Goal: Task Accomplishment & Management: Manage account settings

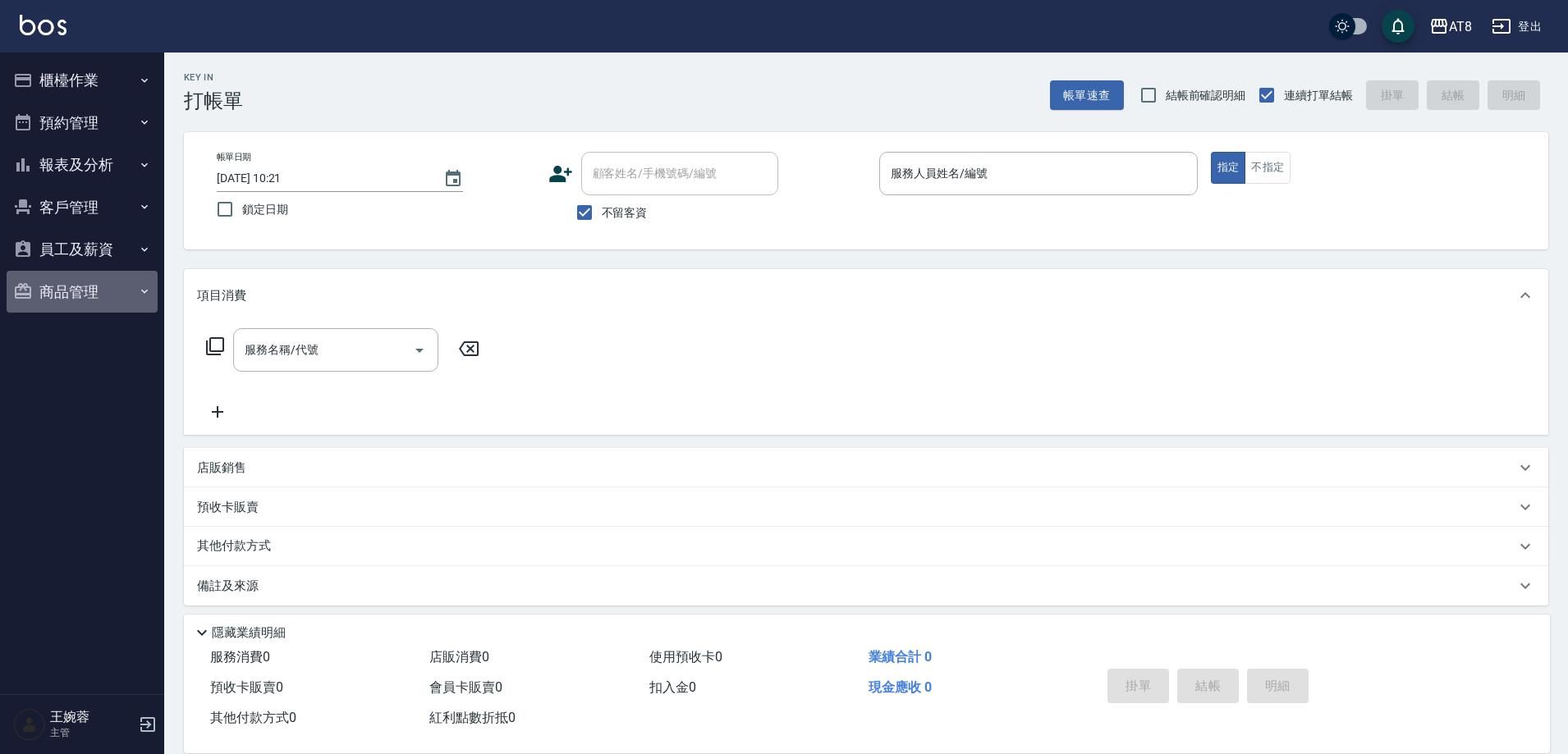
click at [85, 283] on button "商品管理" at bounding box center [82, 293] width 151 height 43
click at [80, 288] on button "商品管理" at bounding box center [82, 293] width 151 height 43
click at [91, 244] on button "員工及薪資" at bounding box center [82, 250] width 151 height 43
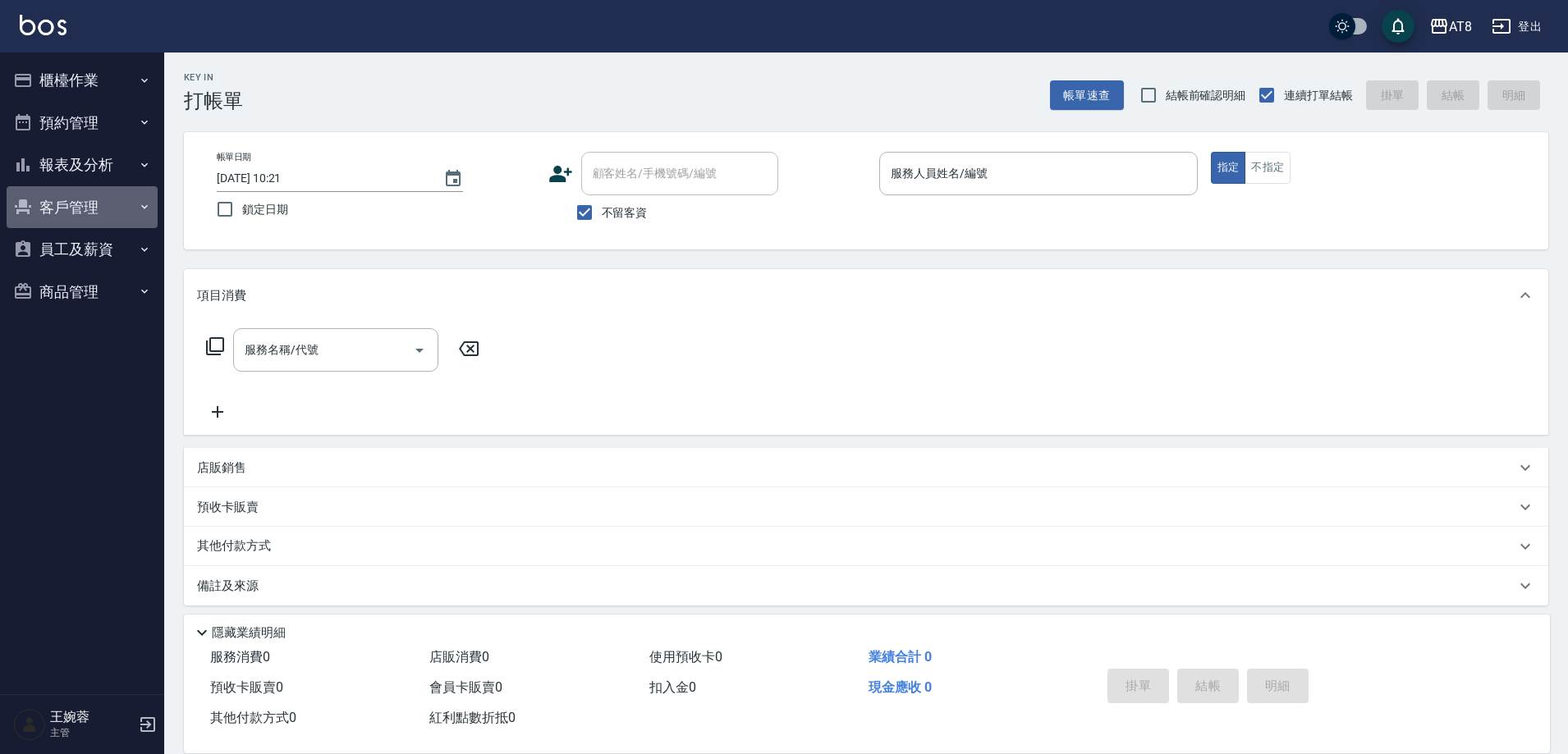
click at [96, 210] on button "客戶管理" at bounding box center [82, 208] width 151 height 43
click at [91, 292] on button "商品管理" at bounding box center [82, 293] width 151 height 43
click at [1513, 18] on button "登出" at bounding box center [1516, 26] width 63 height 30
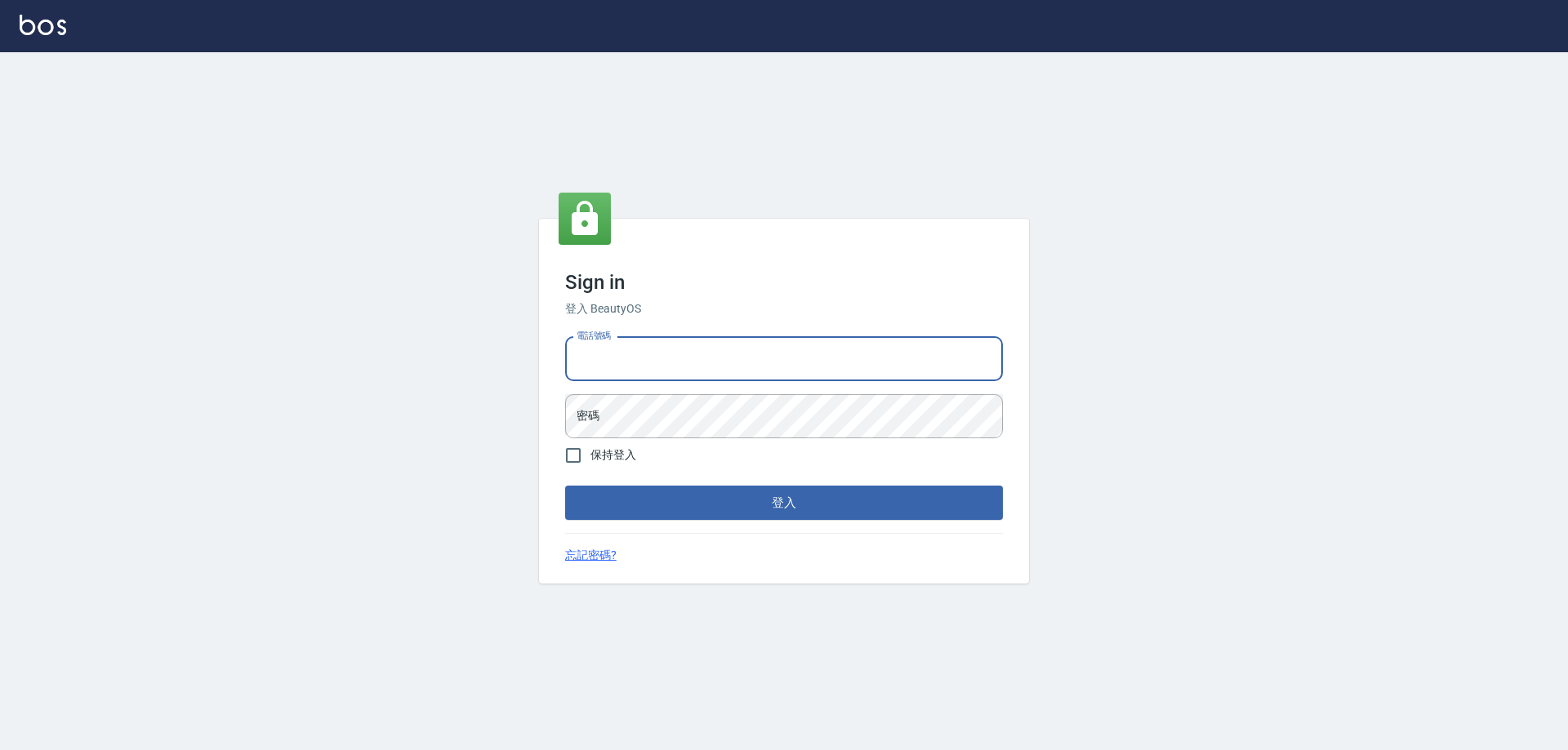
type input "0425151178"
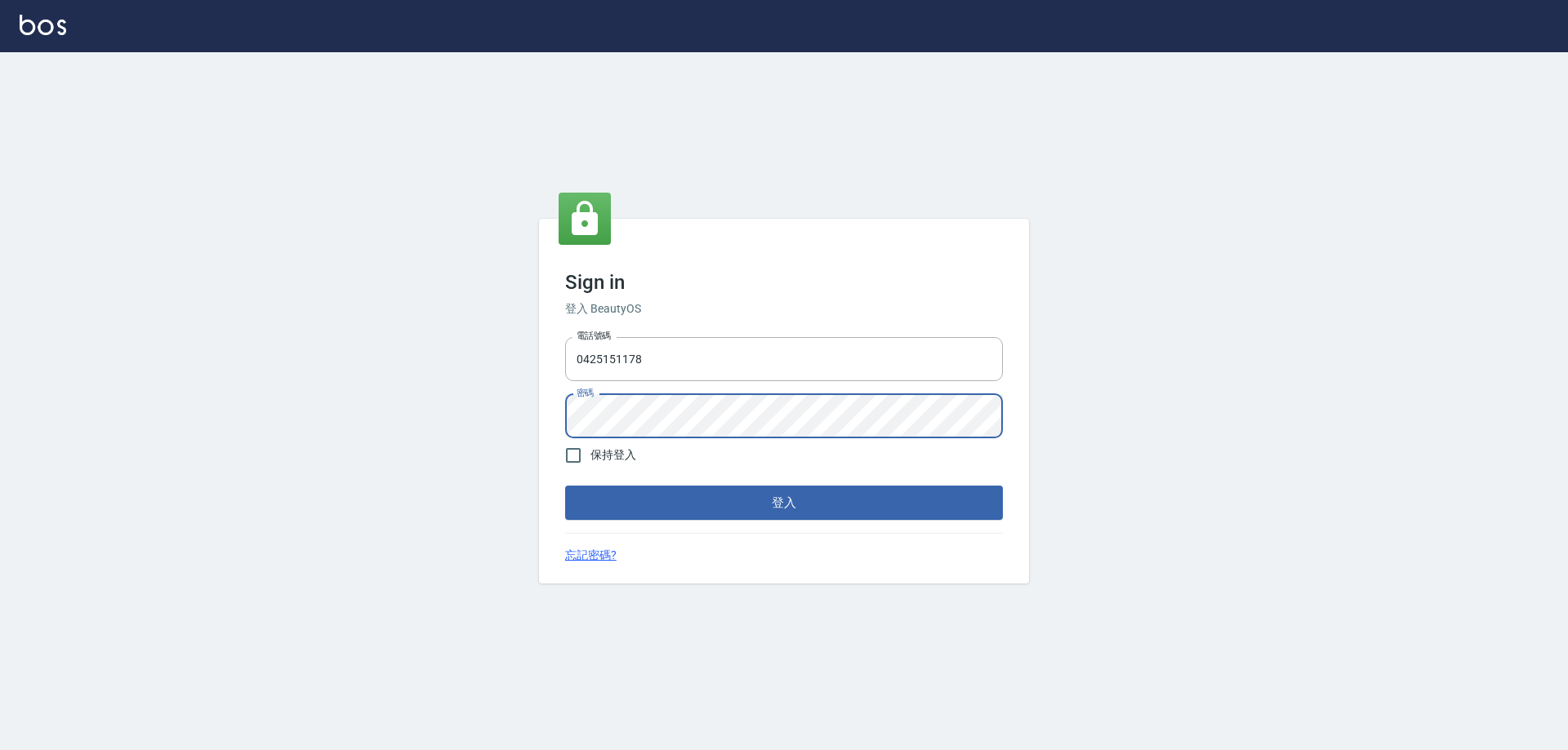
click at [565, 486] on button "登入" at bounding box center [784, 503] width 438 height 34
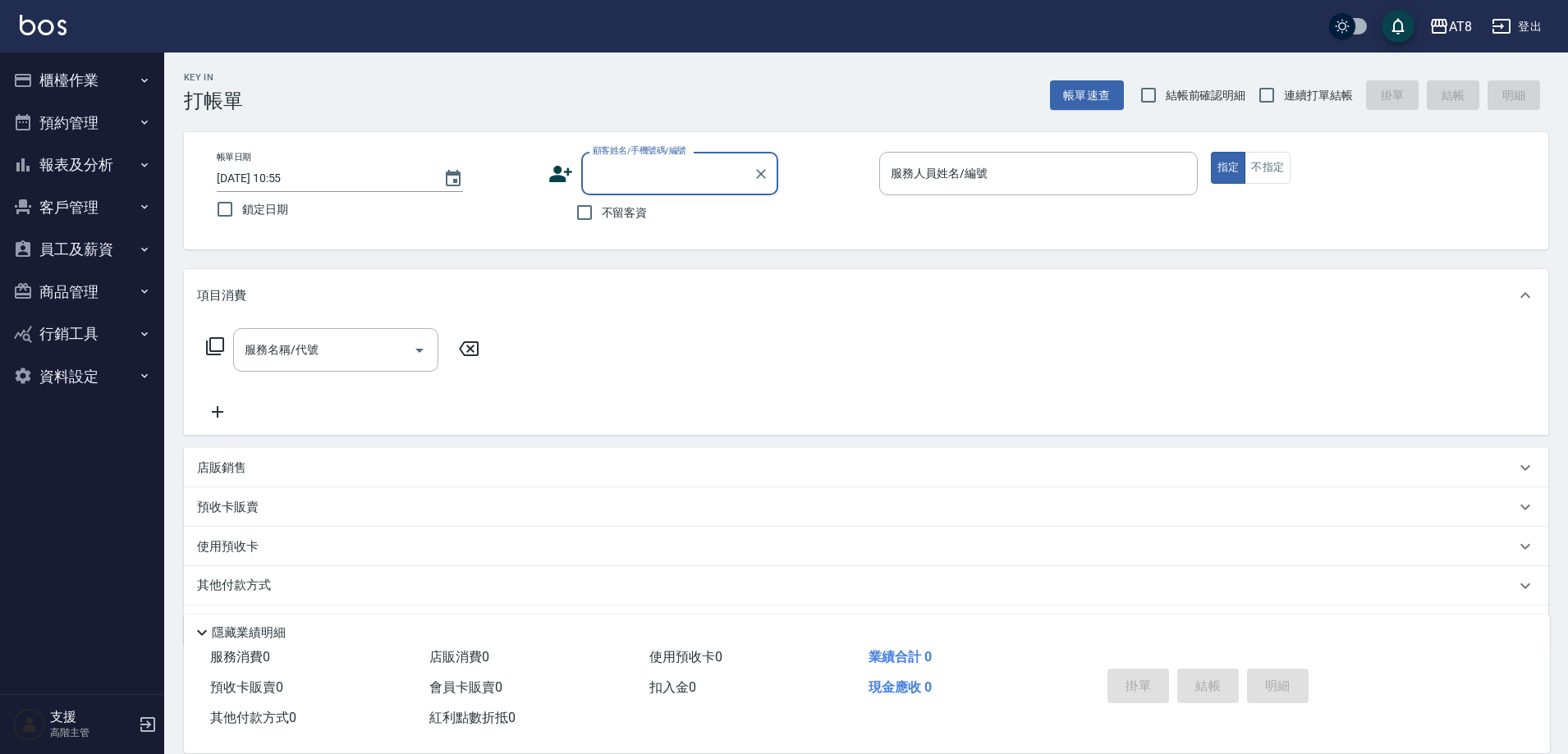
click at [96, 366] on button "資料設定" at bounding box center [82, 377] width 151 height 43
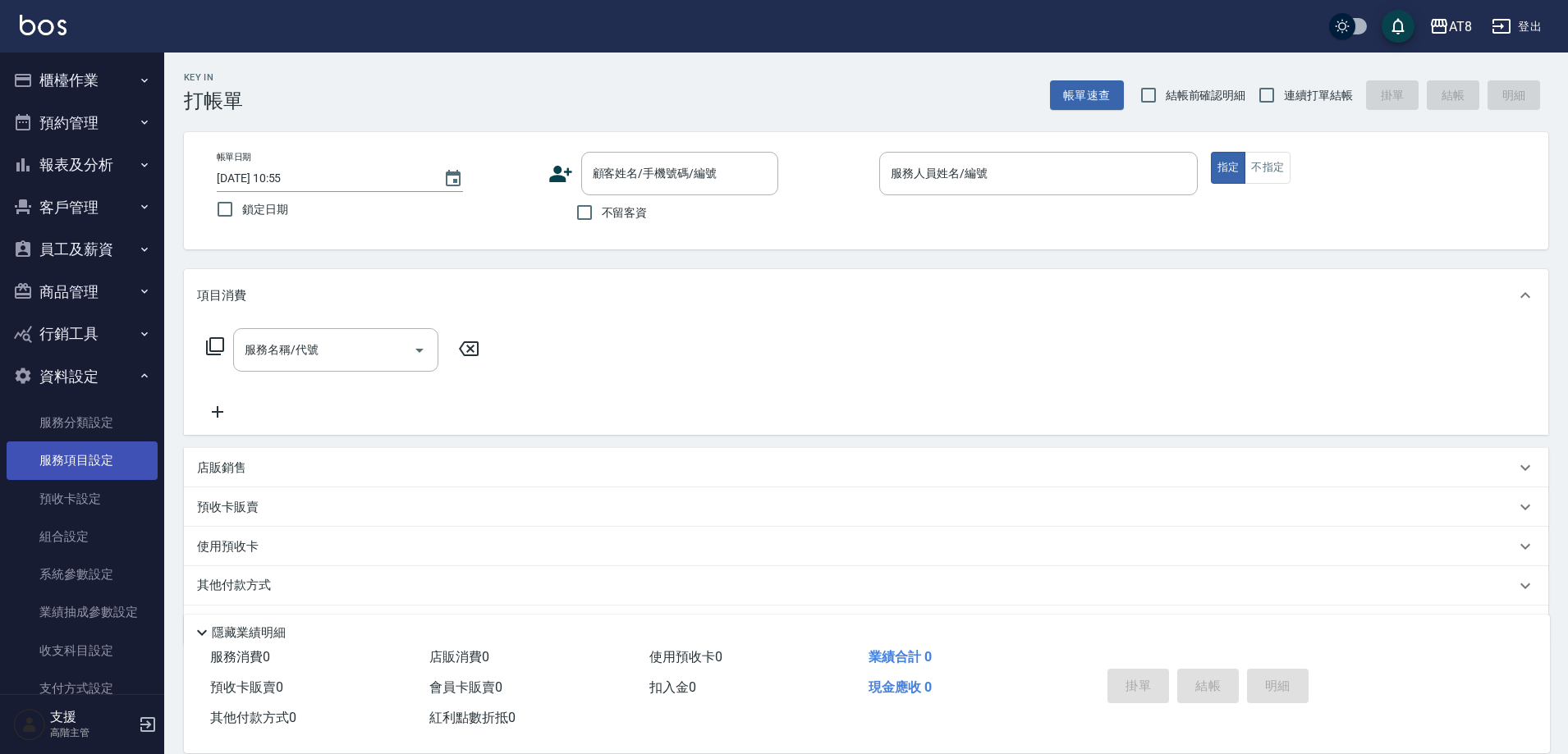
click at [105, 457] on link "服務項目設定" at bounding box center [82, 461] width 151 height 38
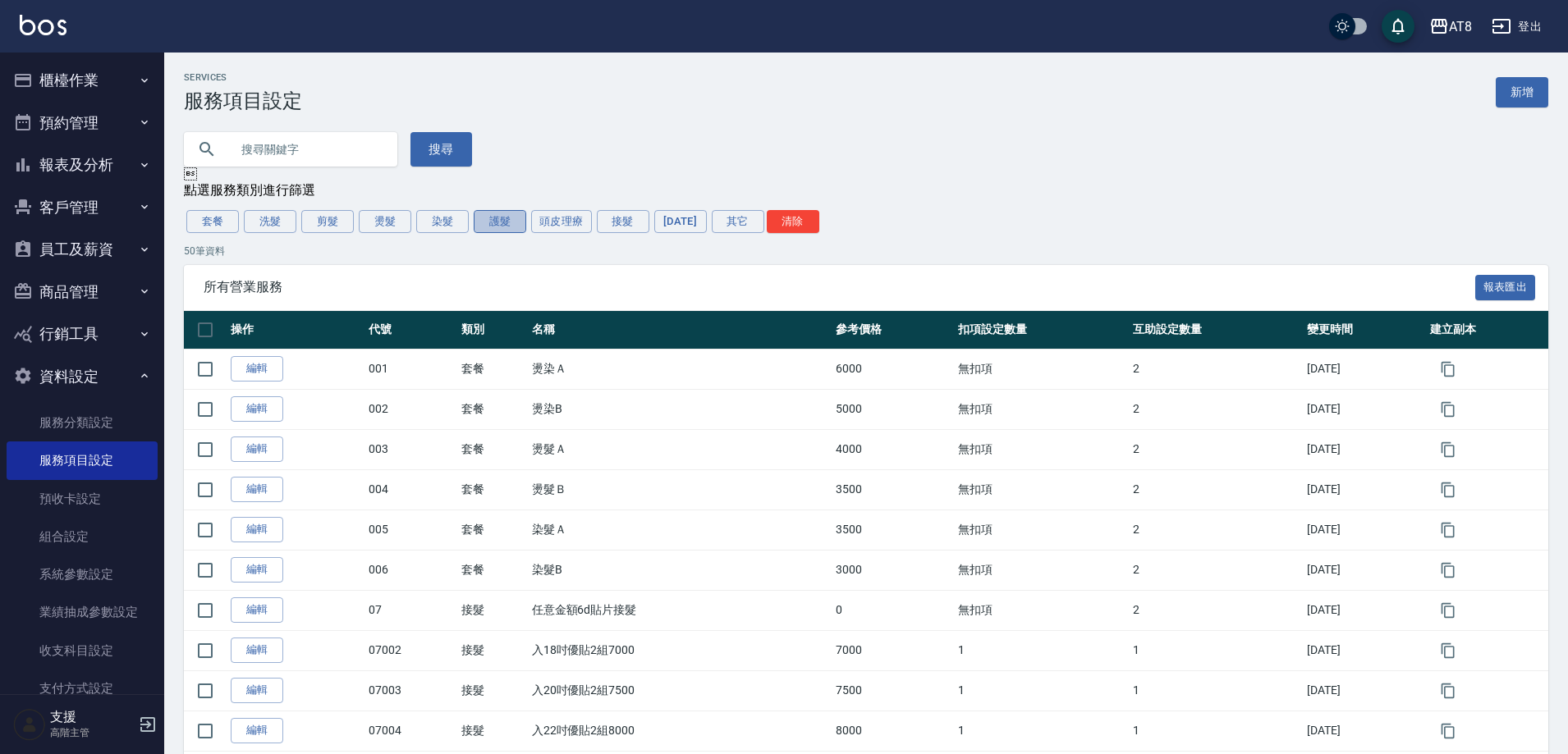
click at [484, 233] on button "護髮" at bounding box center [500, 222] width 53 height 23
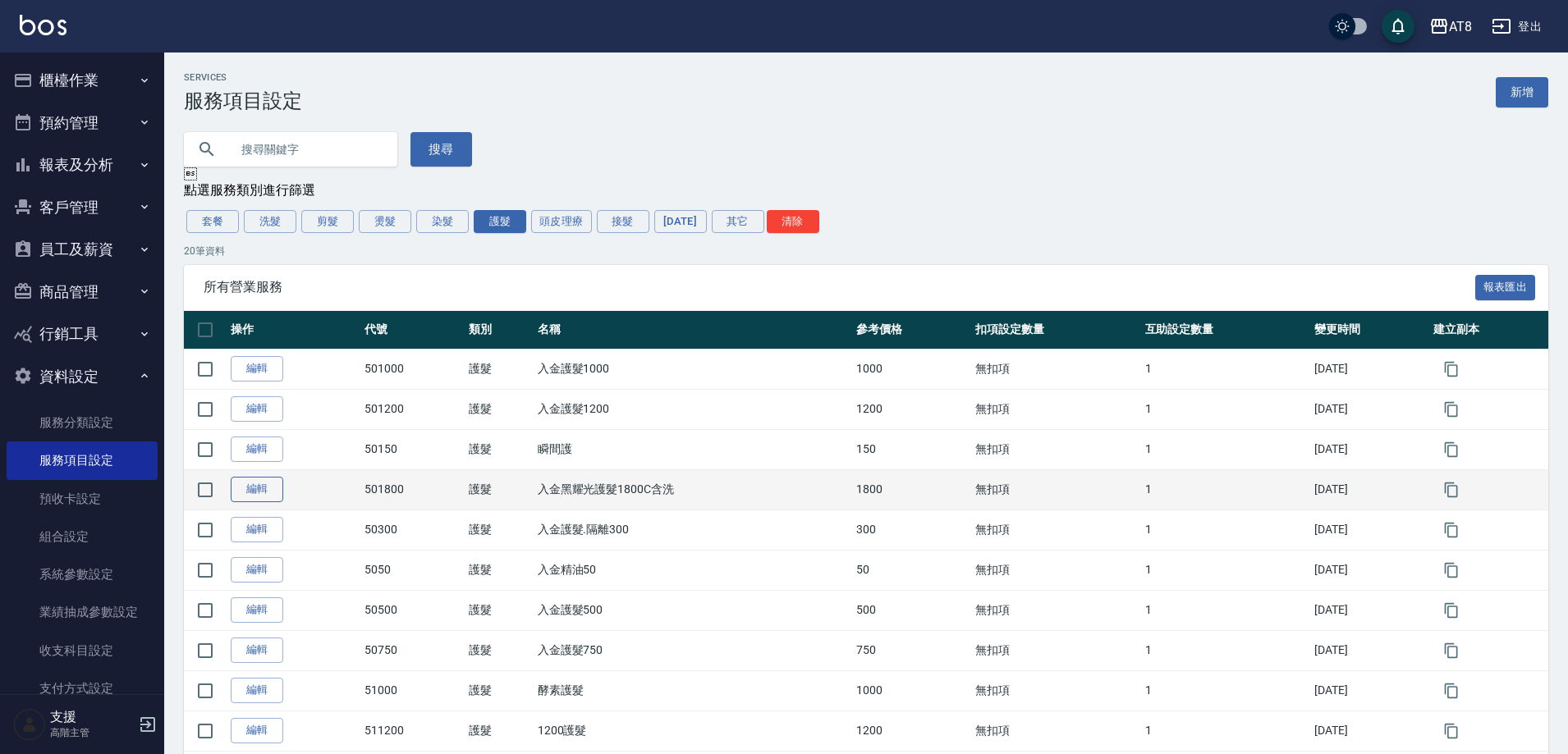
click at [256, 503] on link "編輯" at bounding box center [257, 489] width 53 height 26
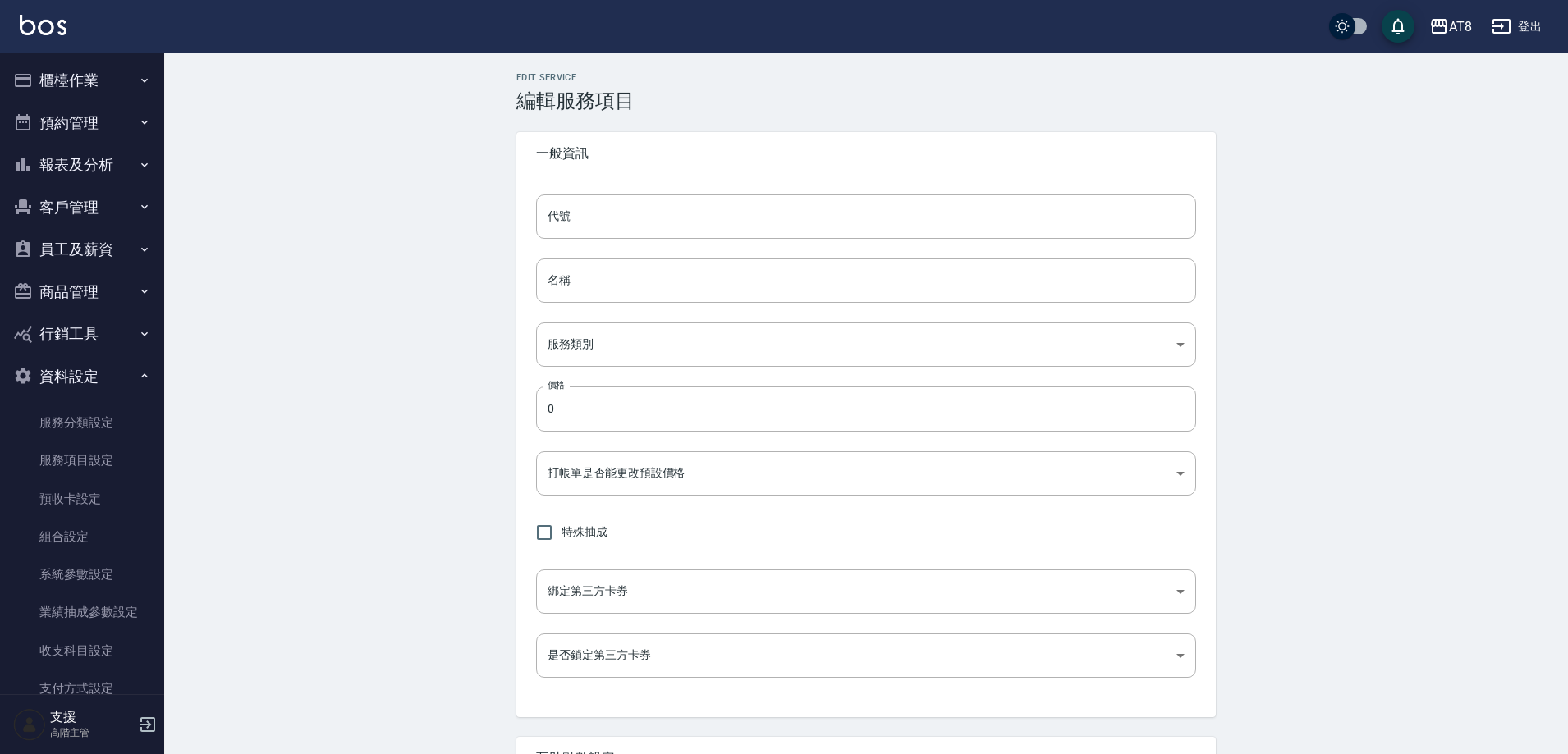
type input "501800"
type input "入金黑耀光護髮1800C含洗"
type input "e2c5b6c1-50c5-4e4c-b151-d76295e52416"
type input "1800"
type input "FALSE"
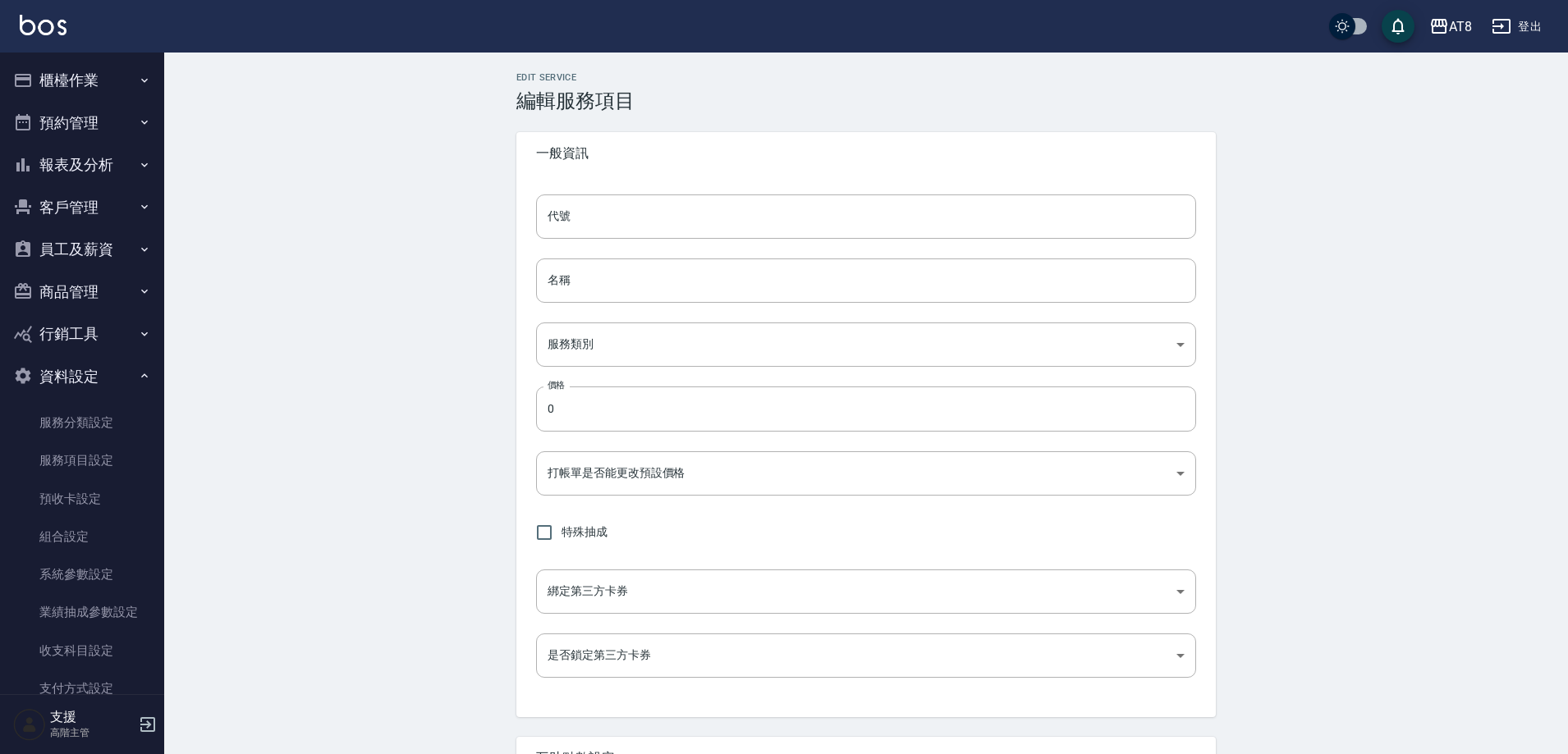
type input "none"
type input "UNSET"
type input "onSalary"
type input "技術協助"
type input "1"
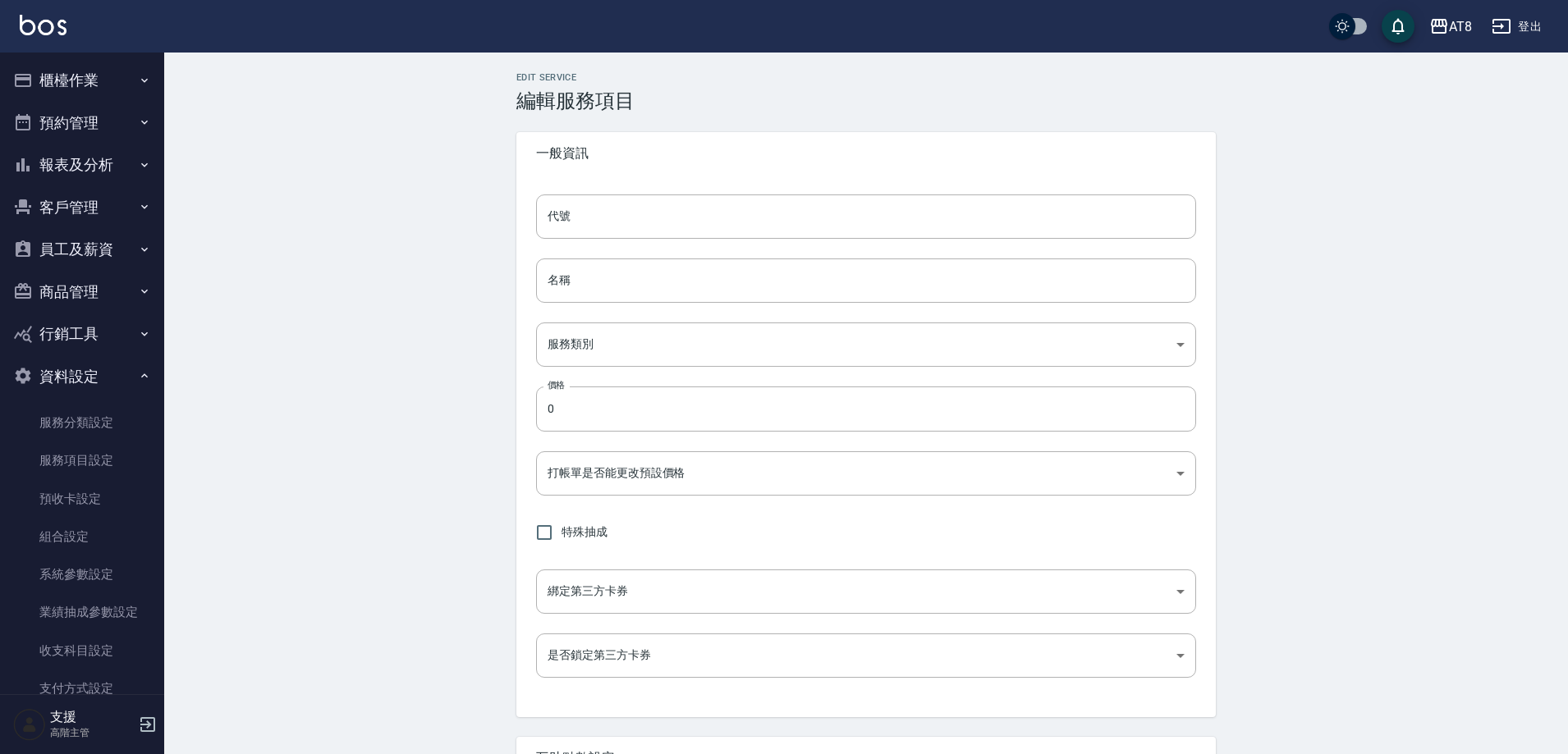
type input "點數"
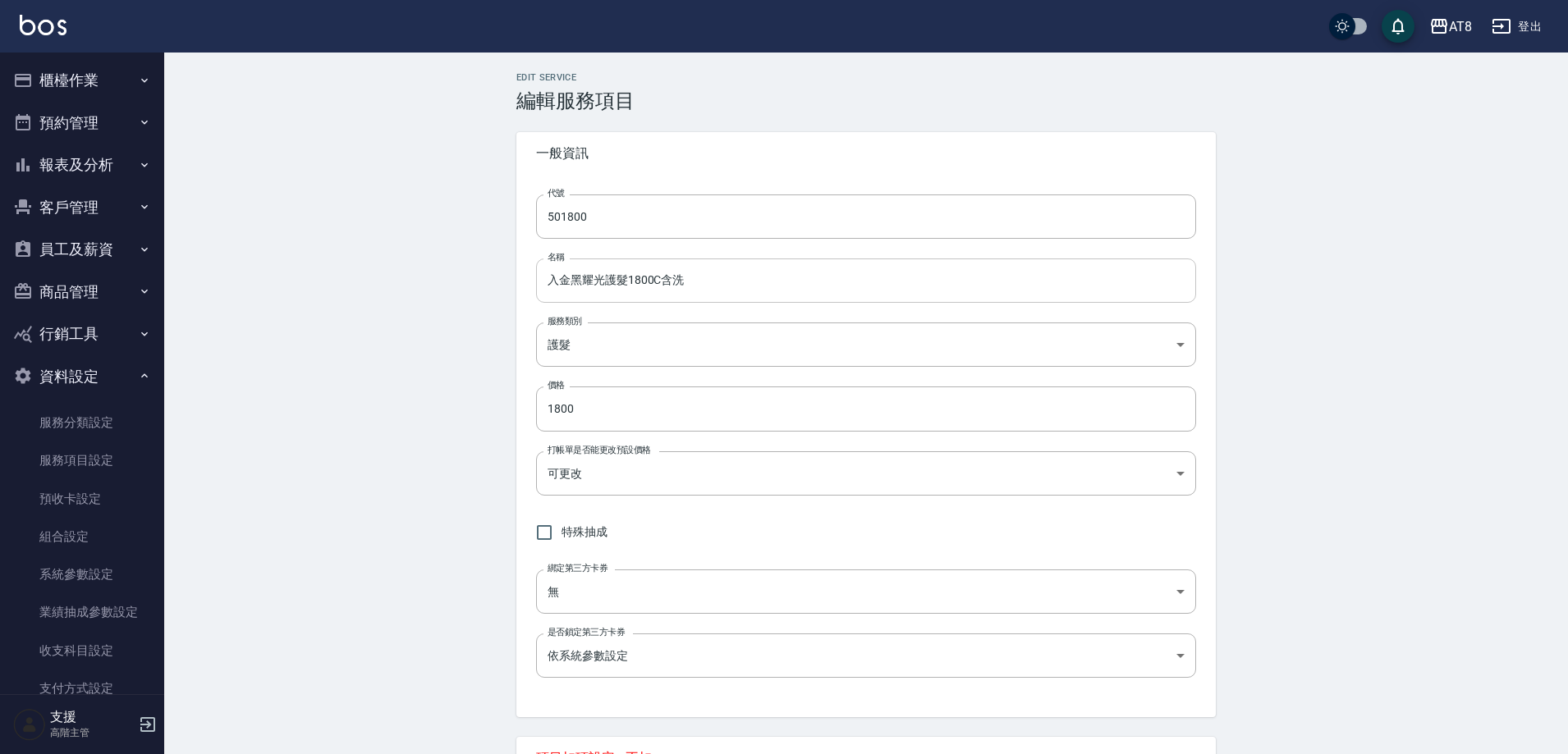
click at [714, 284] on input "入金黑耀光護髮1800C含洗" at bounding box center [865, 281] width 660 height 44
drag, startPoint x: 626, startPoint y: 280, endPoint x: 606, endPoint y: 276, distance: 20.4
click at [606, 276] on input "入金黑耀光鉑金護髮1800" at bounding box center [865, 281] width 660 height 44
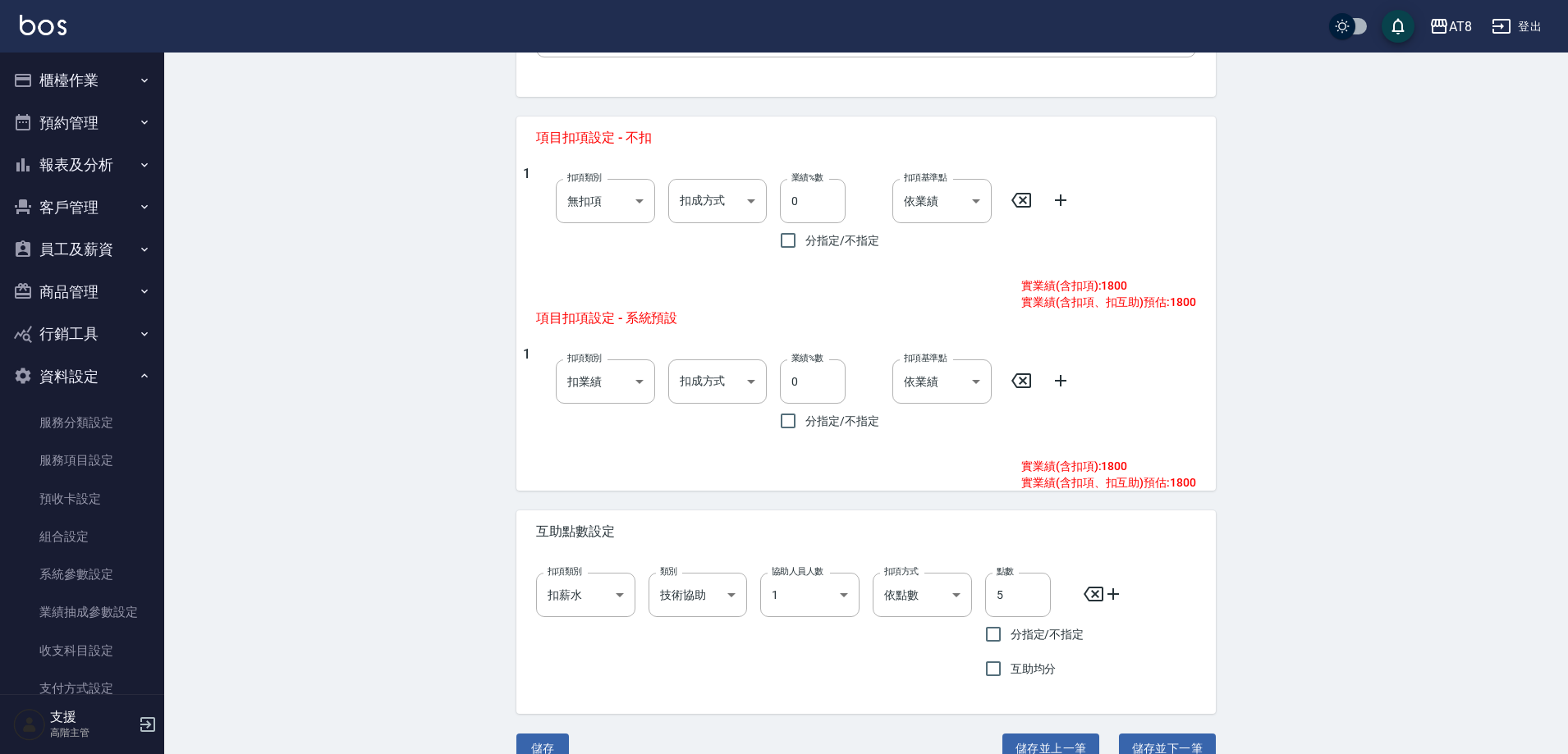
scroll to position [675, 0]
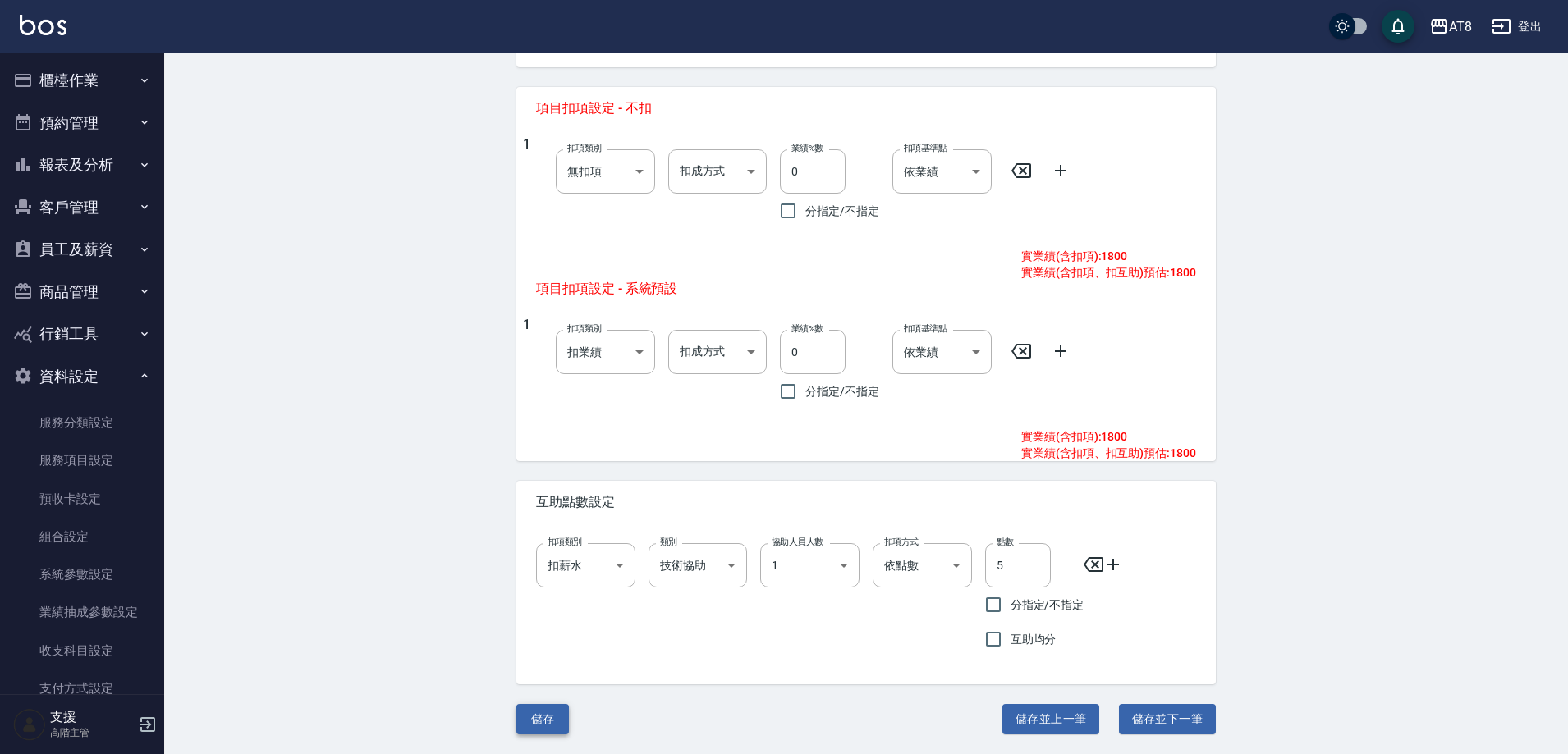
type input "入金黑耀光鉑金護髮1800"
click at [543, 721] on button "儲存" at bounding box center [543, 719] width 53 height 30
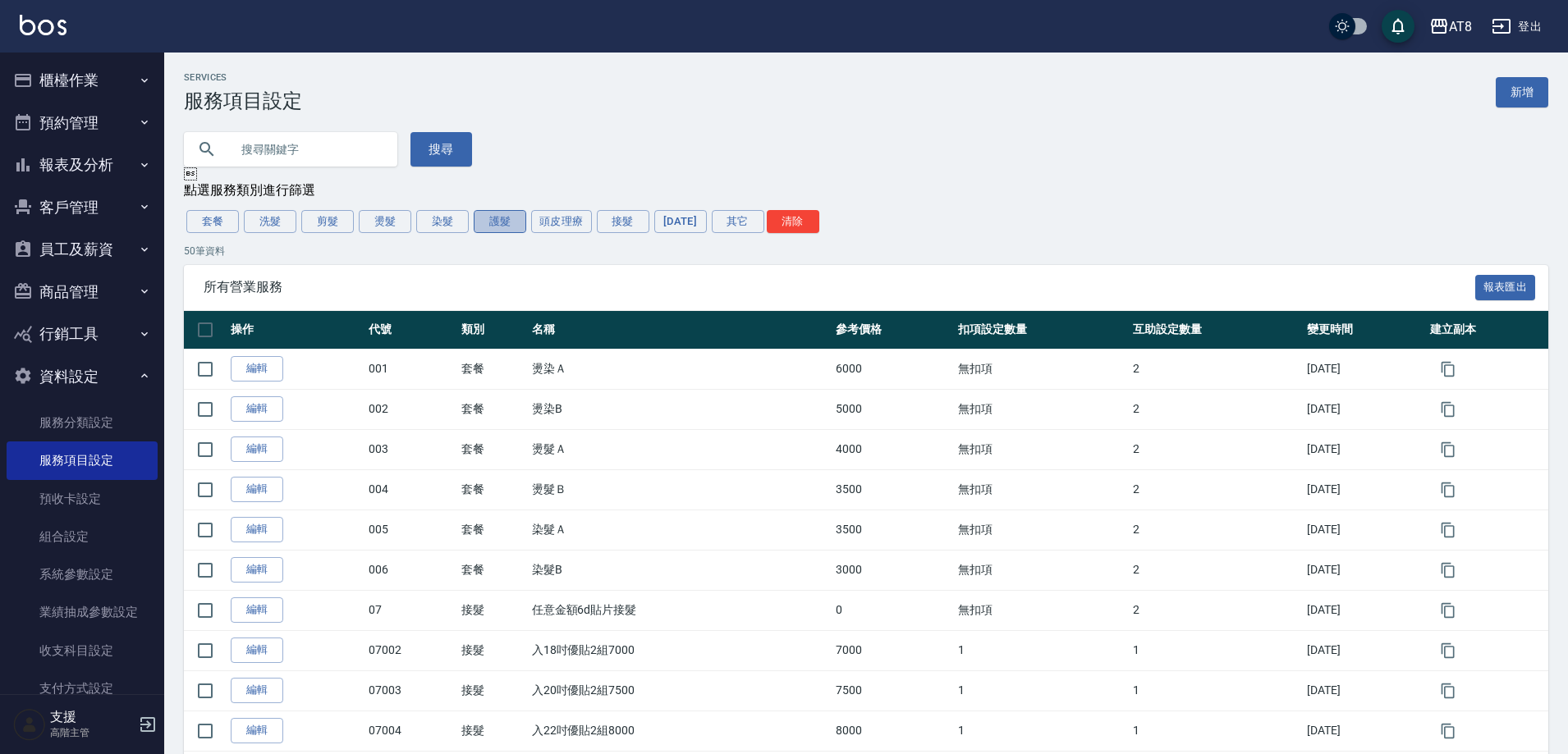
click at [484, 233] on button "護髮" at bounding box center [500, 222] width 53 height 23
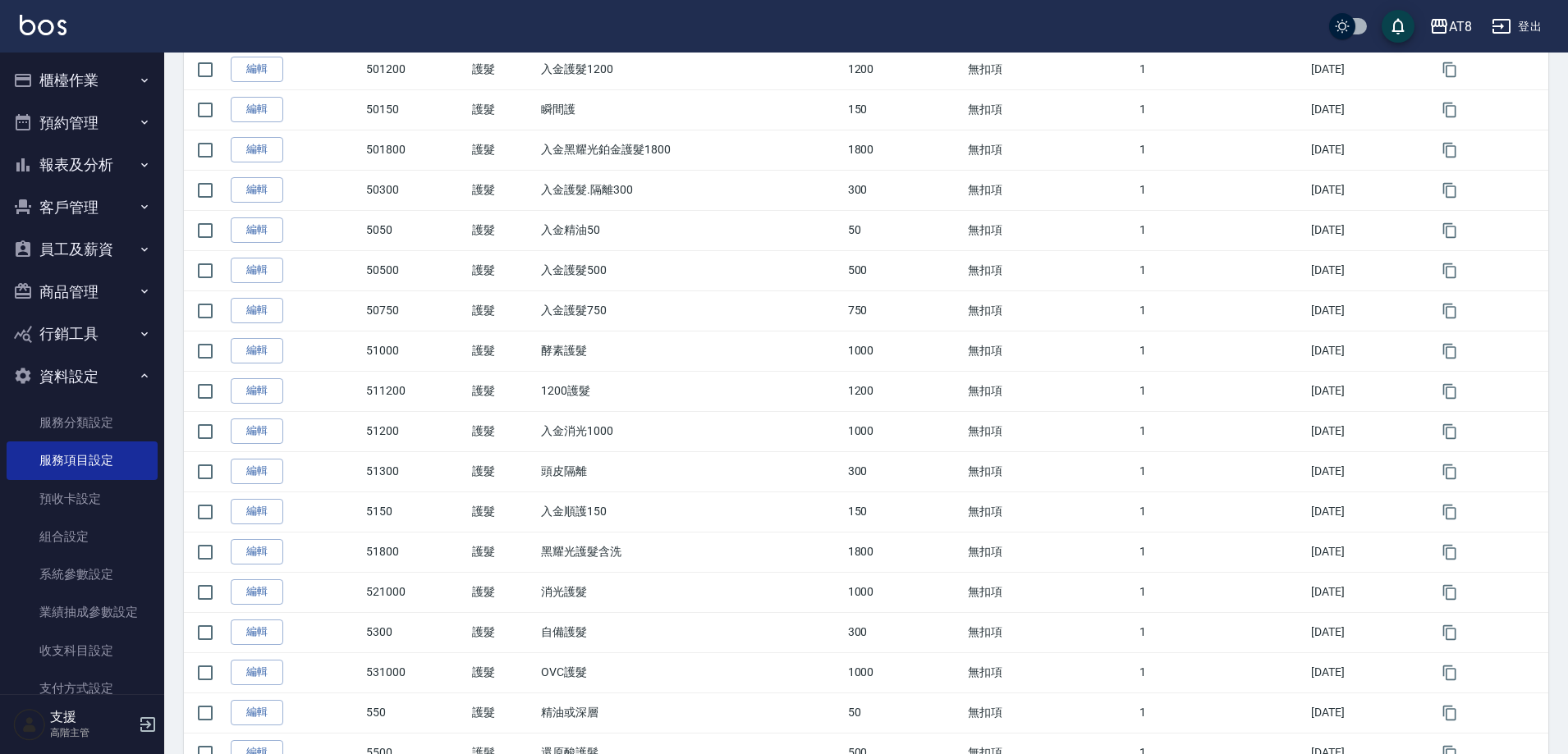
scroll to position [364, 0]
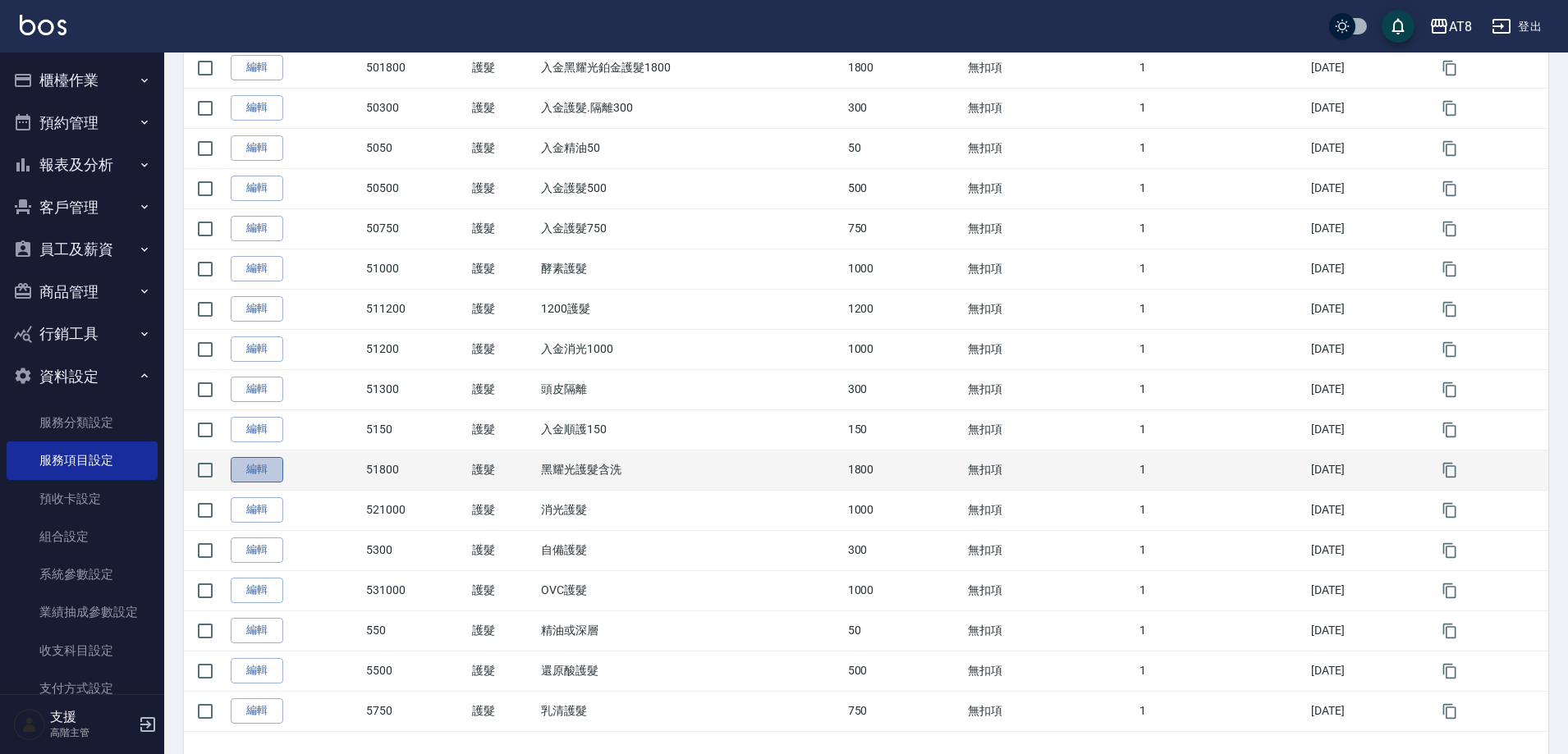
click at [256, 617] on tbody "編輯 501000 護髮 入金護髮1000 1000 無扣項 1 2023/05/31 編輯 501200 護髮 入金護髮1200 1200 無扣項 1 20…" at bounding box center [865, 329] width 1364 height 804
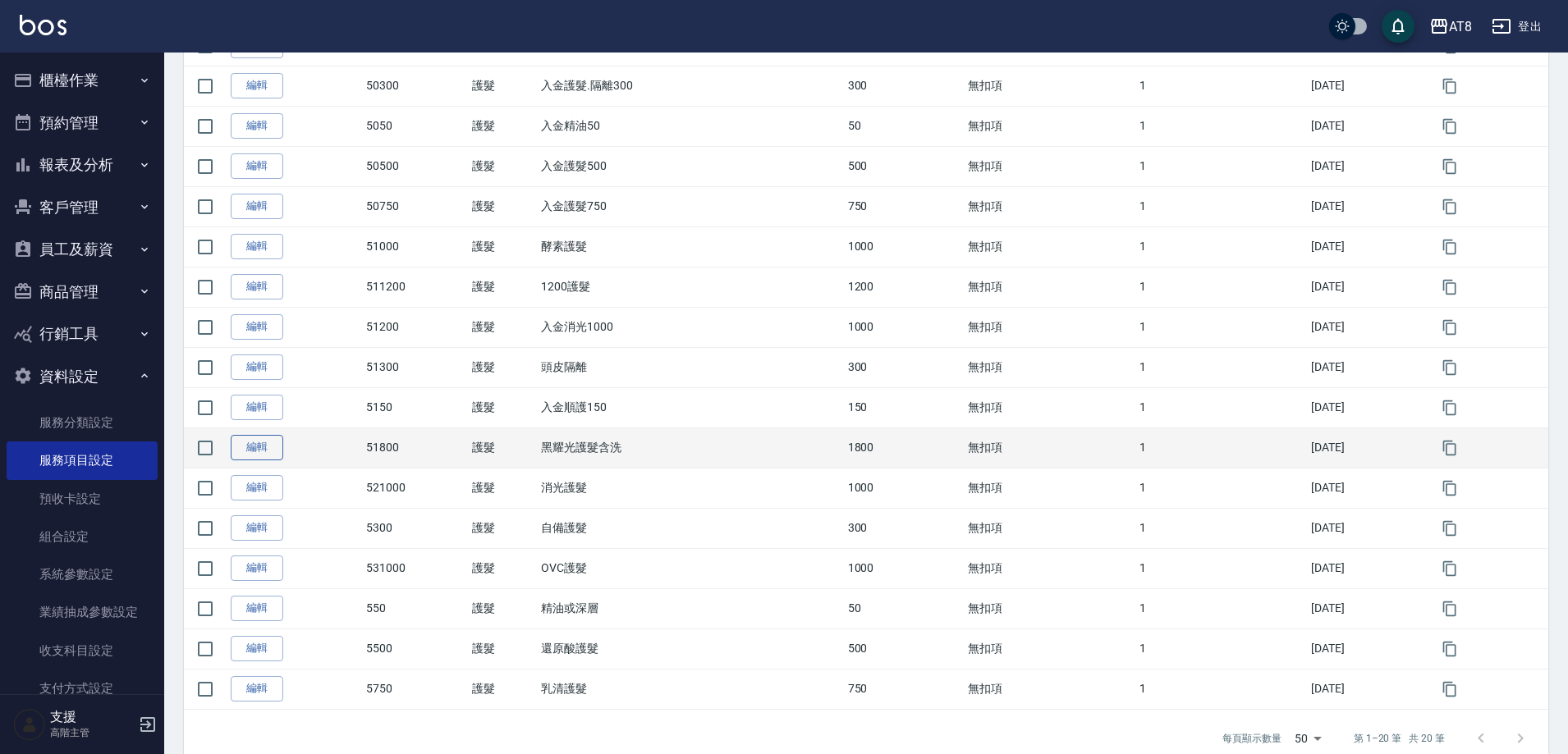
scroll to position [447, 0]
click at [244, 458] on link "編輯" at bounding box center [257, 445] width 53 height 26
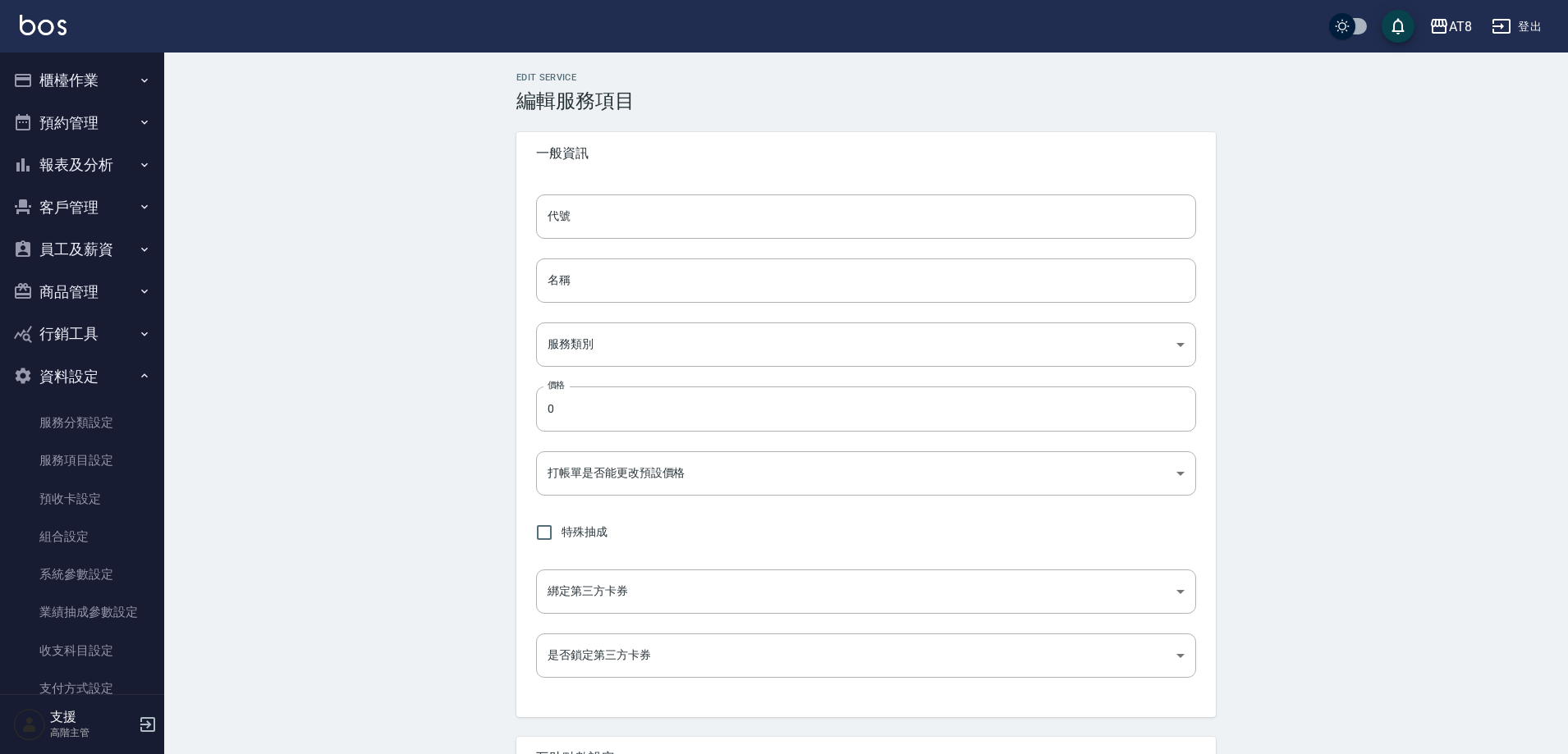
type input "51800"
type input "黑耀光護髮含洗"
type input "e2c5b6c1-50c5-4e4c-b151-d76295e52416"
type input "1800"
type input "FALSE"
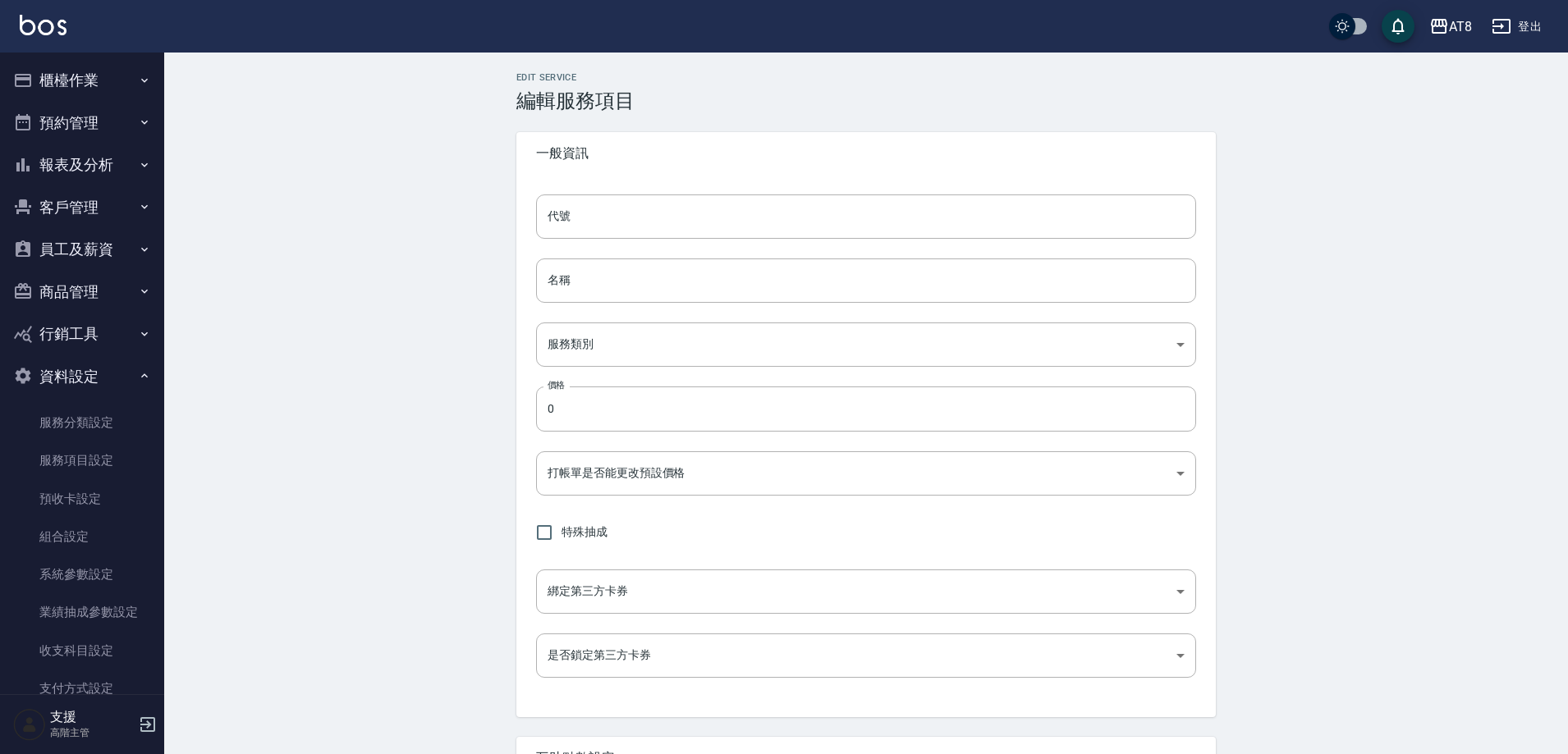
type input "none"
type input "UNSET"
type input "onSalary"
type input "技術協助"
type input "1"
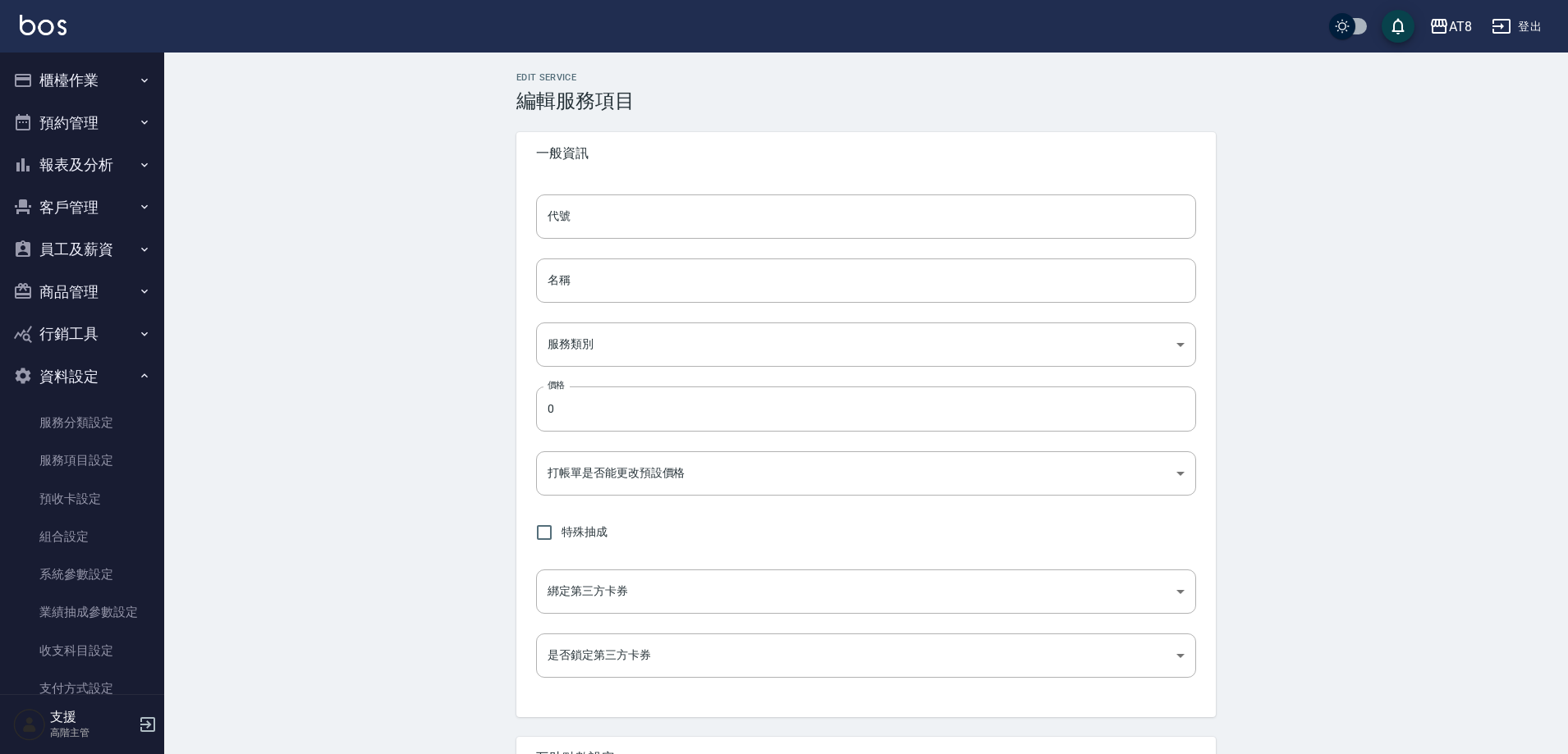
type input "點數"
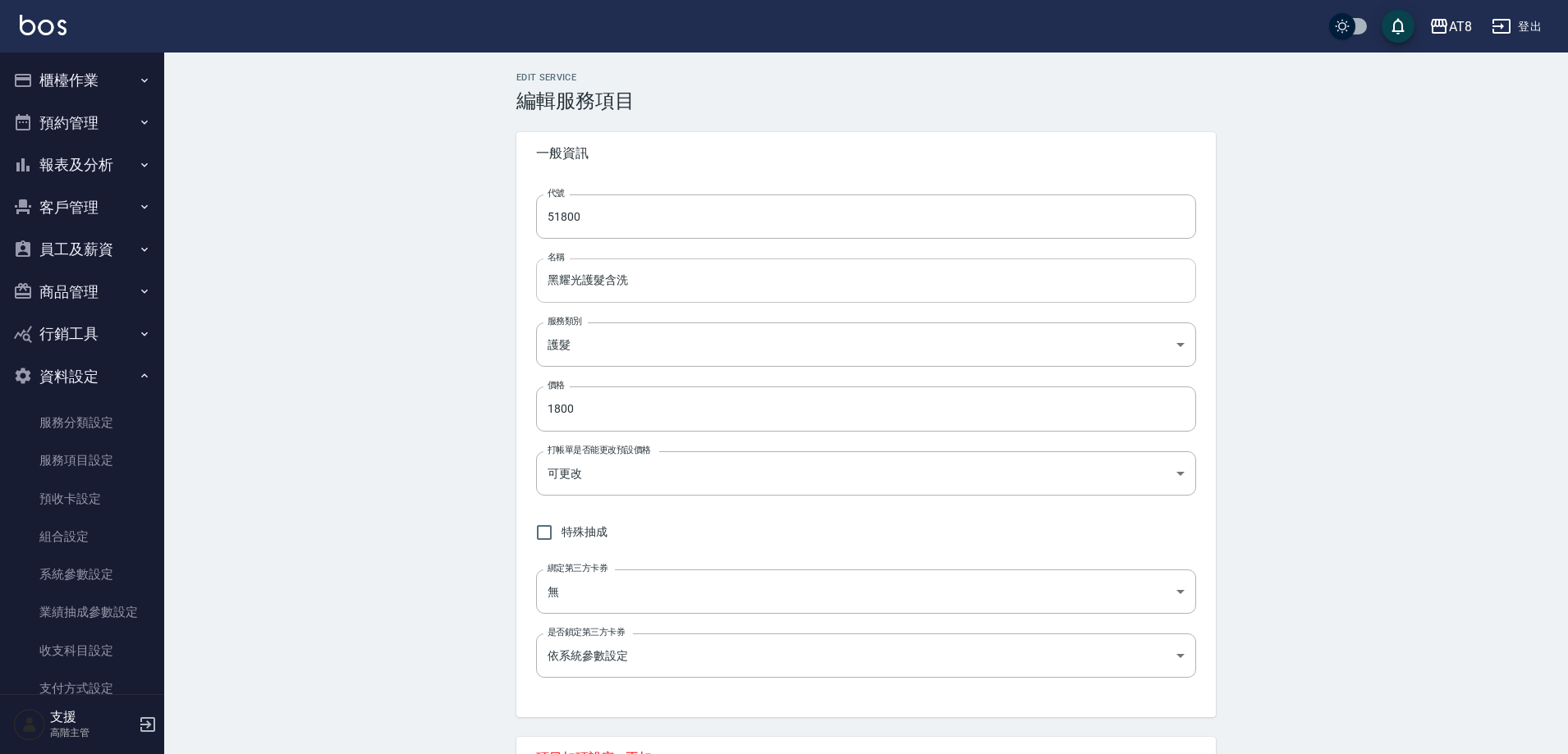
click at [584, 285] on input "黑耀光護髮含洗" at bounding box center [865, 281] width 660 height 44
paste input "鉑金"
click at [682, 277] on input "黑耀光鉑金護髮含洗" at bounding box center [865, 281] width 660 height 44
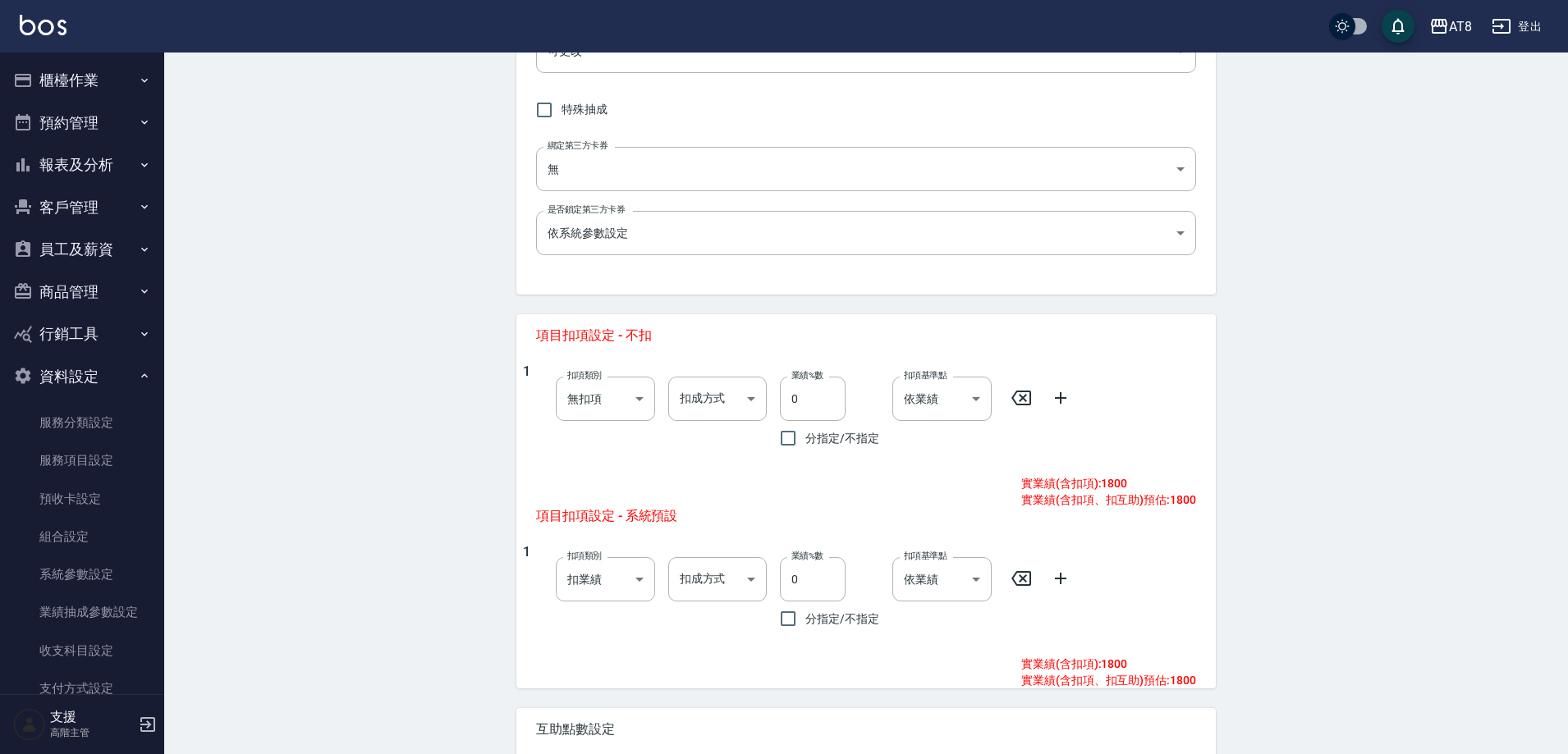
scroll to position [649, 0]
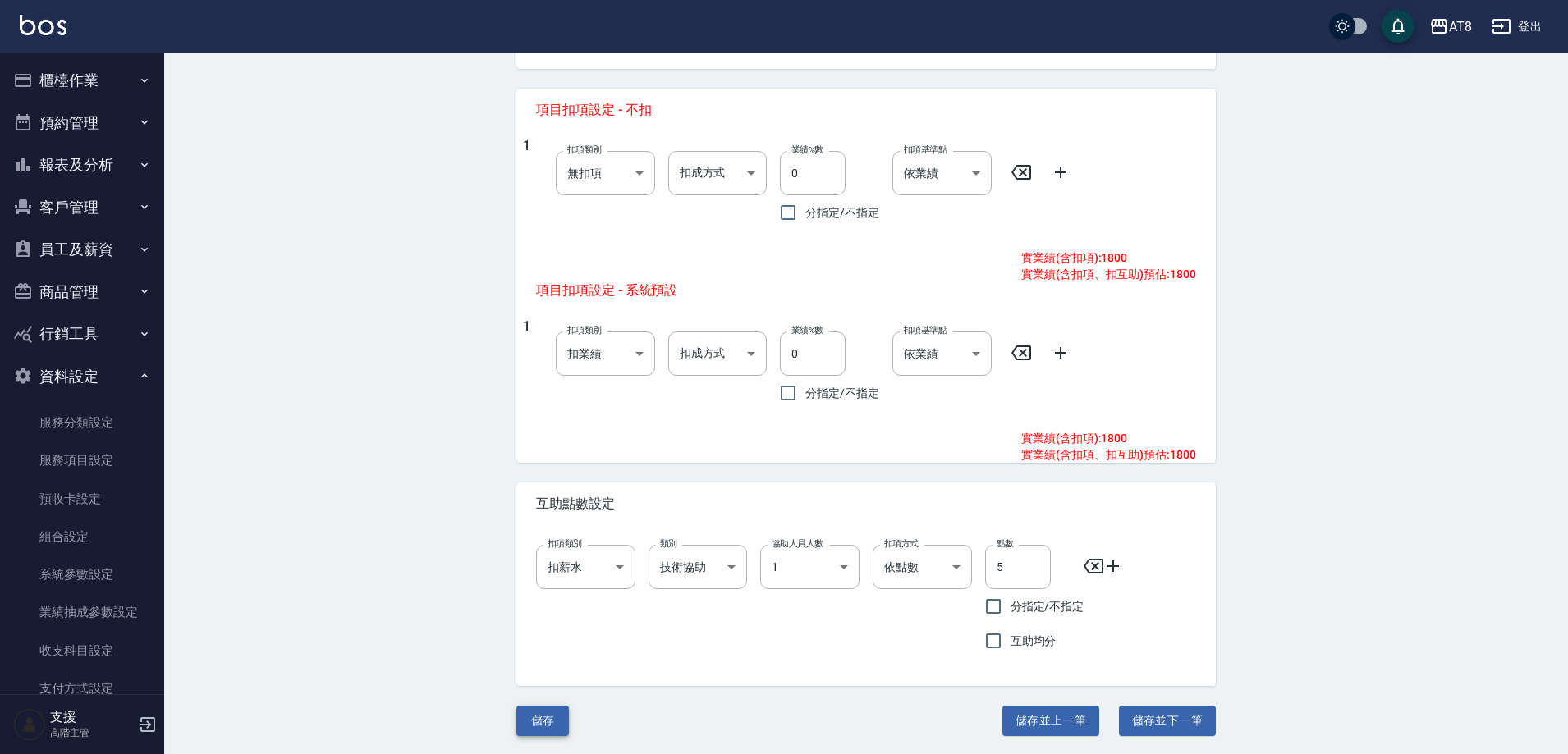
type input "黑耀光鉑金護髮"
click at [538, 736] on button "儲存" at bounding box center [543, 721] width 53 height 30
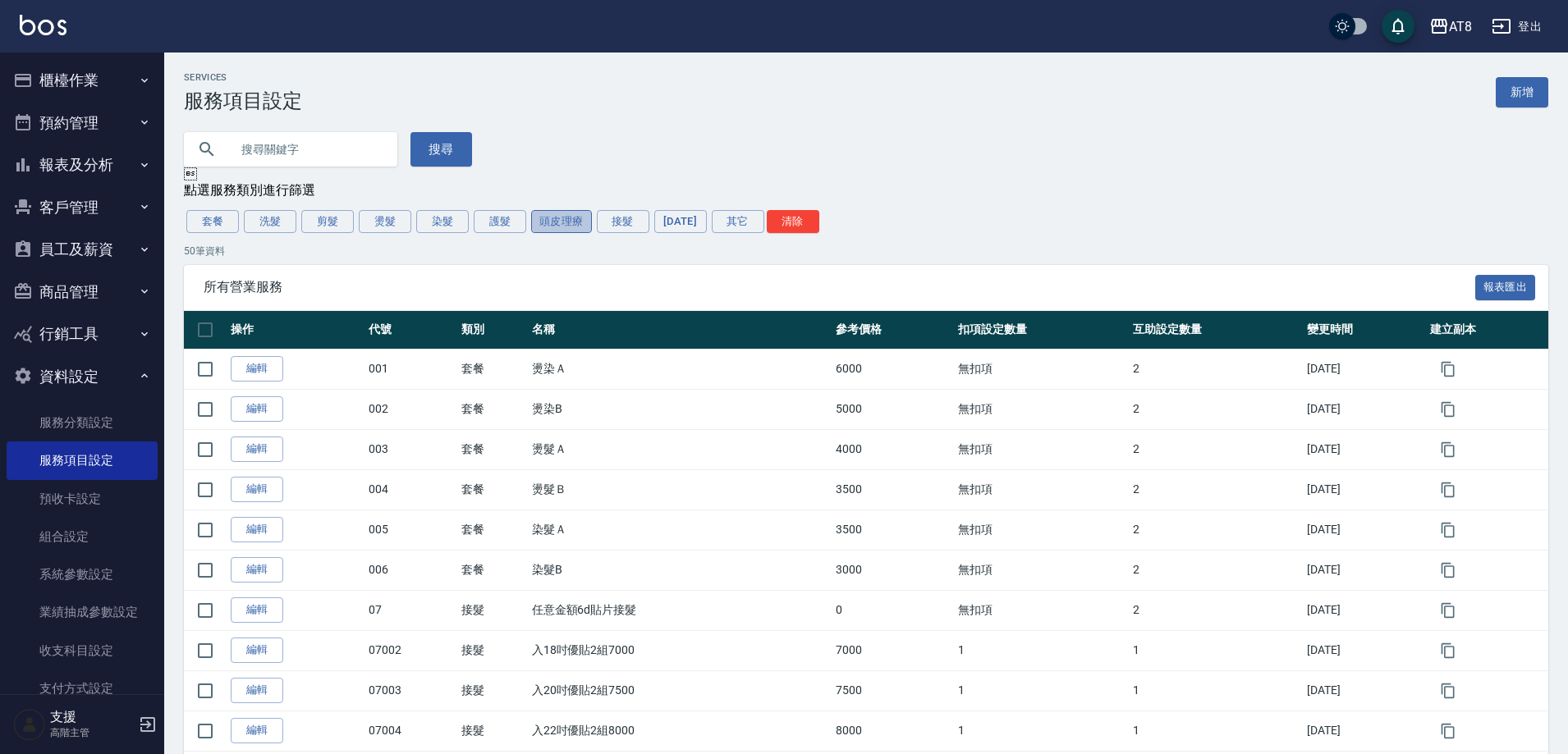
click at [551, 233] on button "頭皮理療" at bounding box center [561, 222] width 61 height 23
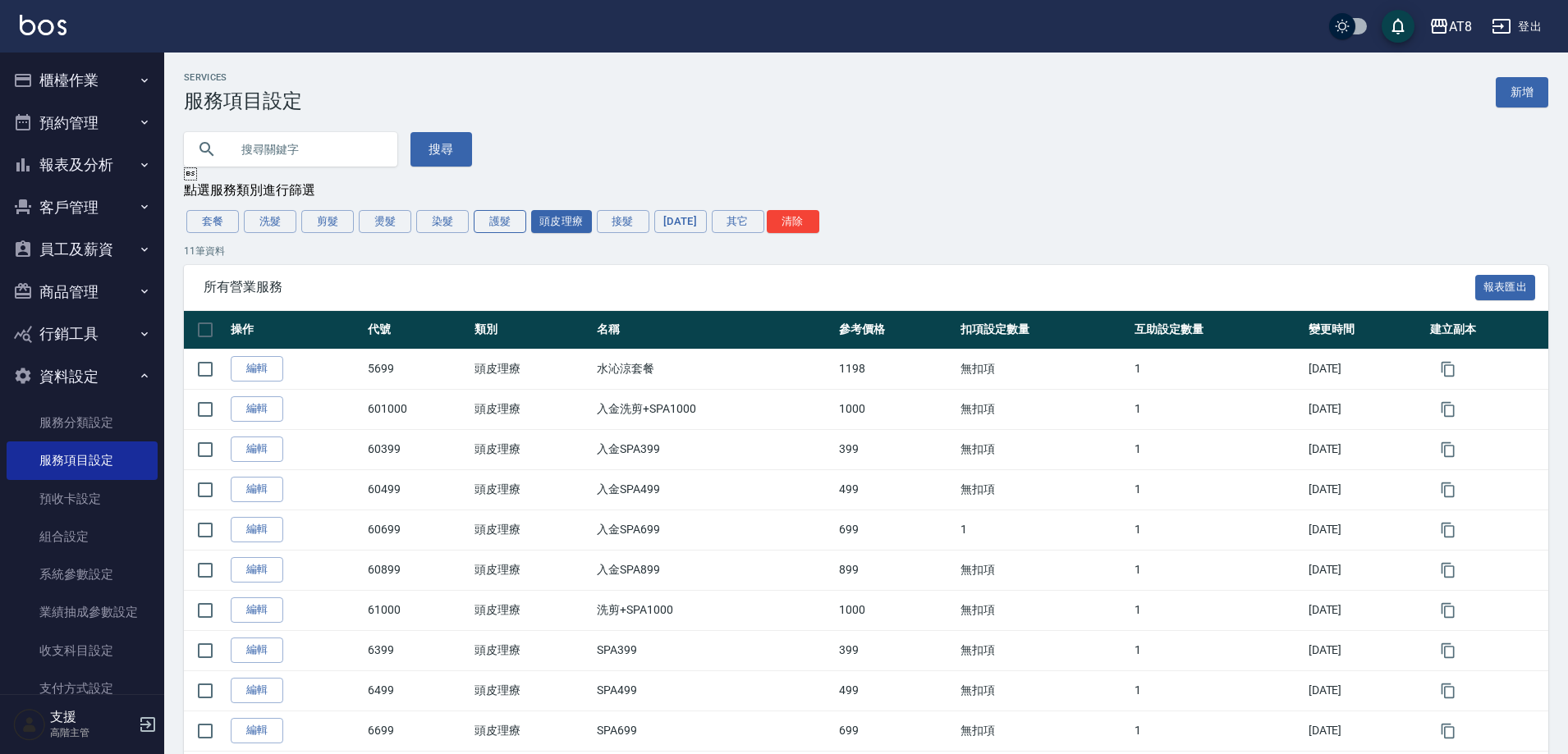
click at [505, 233] on button "護髮" at bounding box center [500, 222] width 53 height 23
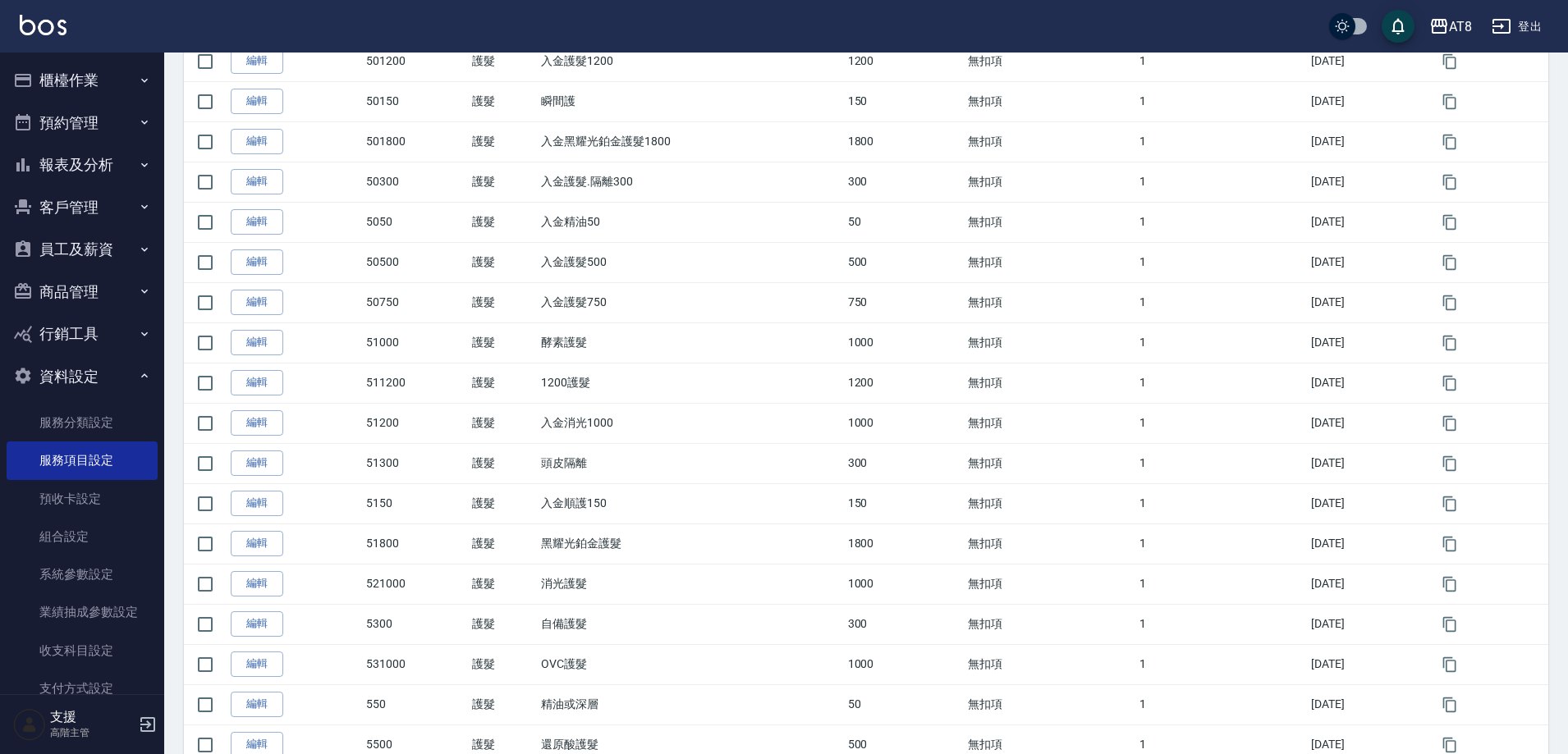
scroll to position [330, 0]
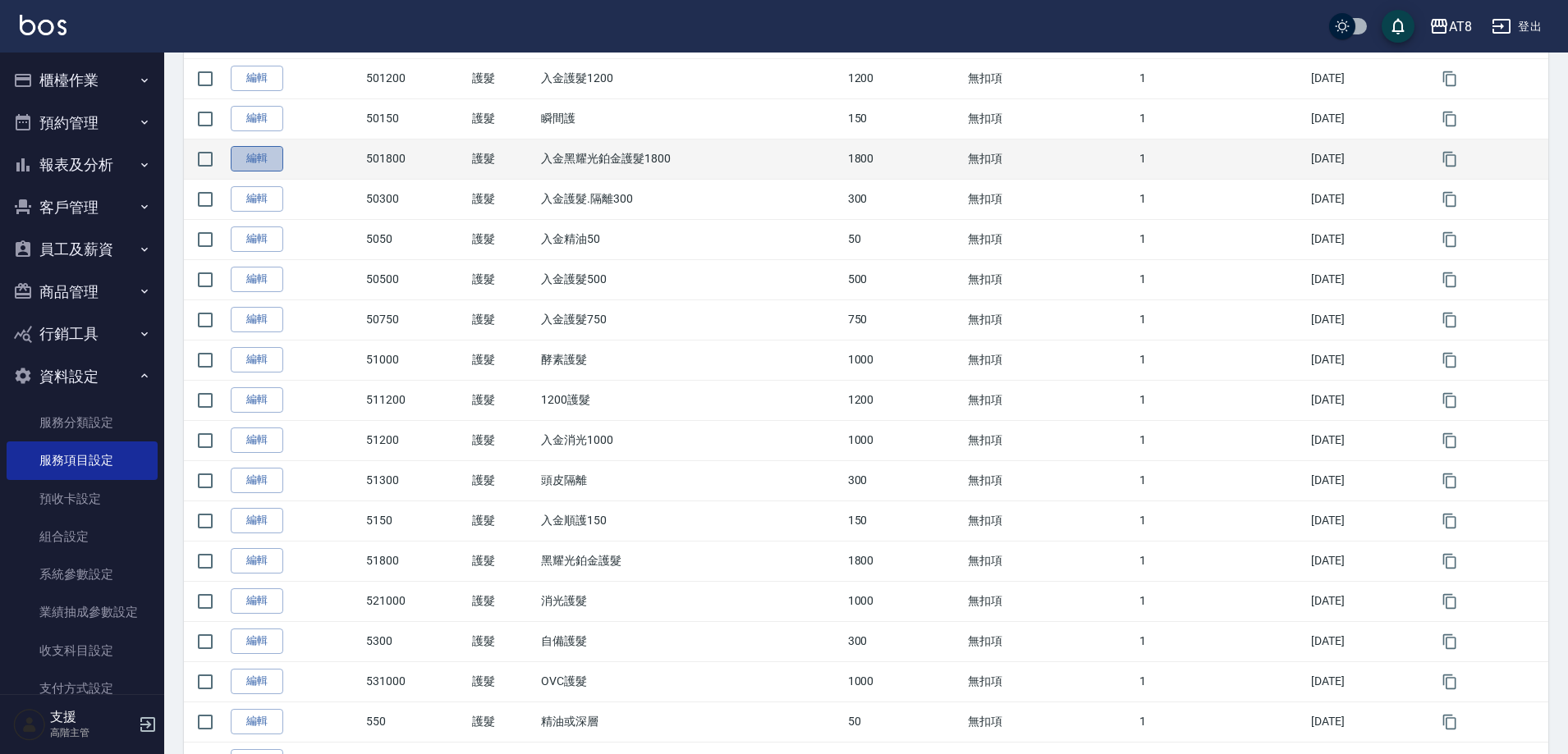
click at [270, 171] on link "編輯" at bounding box center [257, 158] width 53 height 26
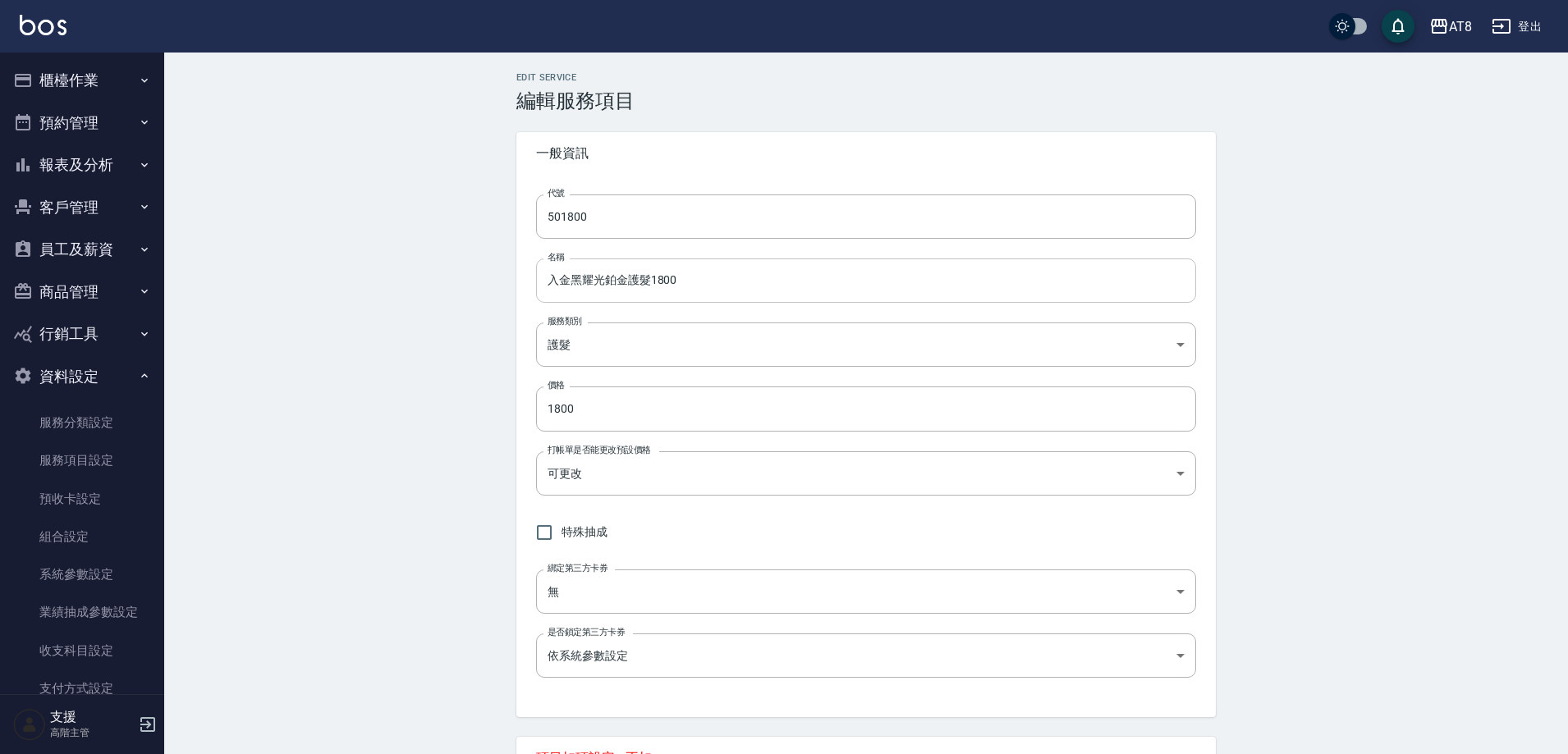
click at [705, 285] on input "入金黑耀光鉑金護髮1800" at bounding box center [865, 281] width 660 height 44
type input "入金黑耀光鉑金護髮"
click at [1470, 292] on div "Edit Service 編輯服務項目 一般資訊 代號 501800 代號 名稱 入金黑耀光鉑金護髮 名稱 服務類別 護髮 e2c5b6c1-50c5-4e4…" at bounding box center [865, 728] width 1403 height 1352
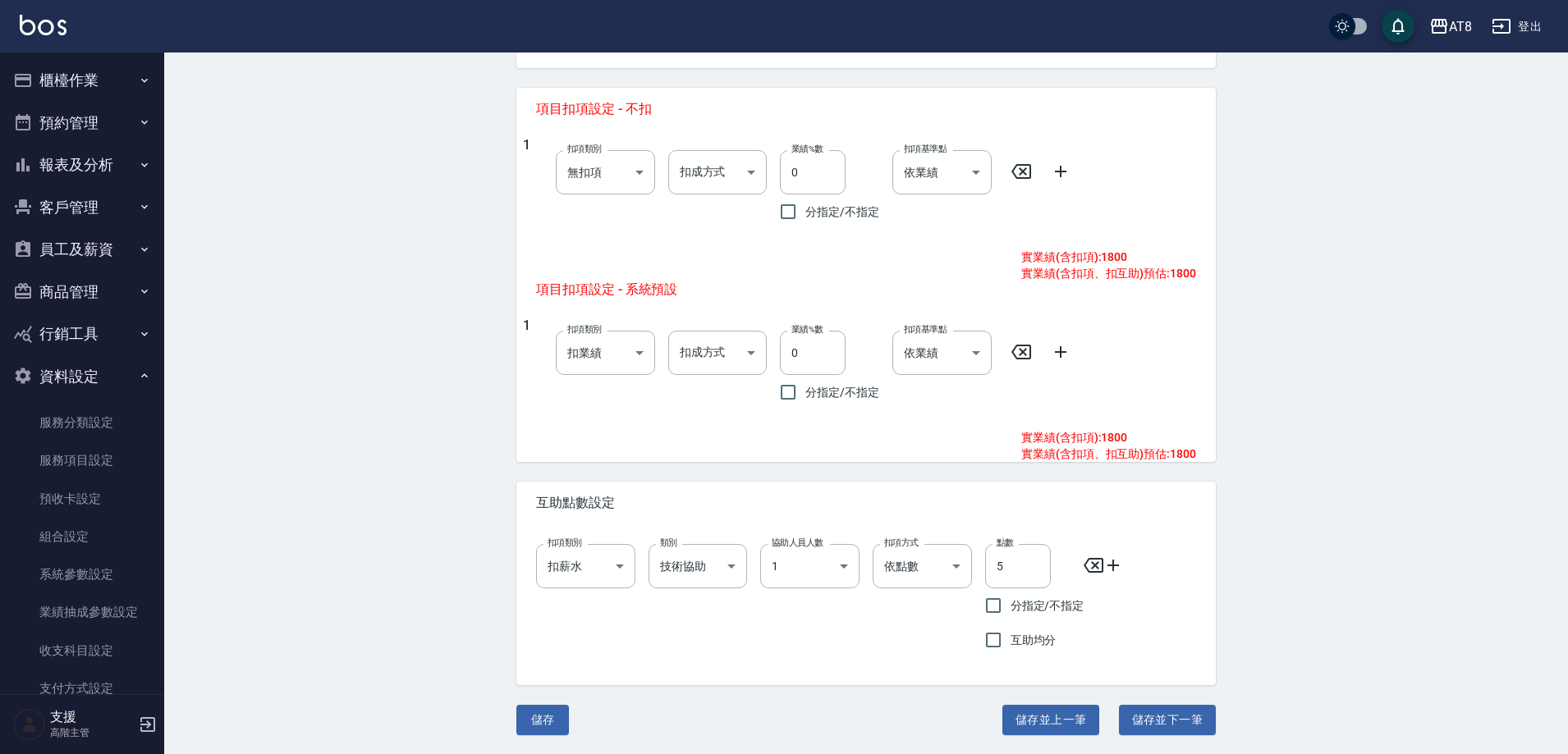
scroll to position [675, 0]
click at [550, 715] on button "儲存" at bounding box center [543, 719] width 53 height 30
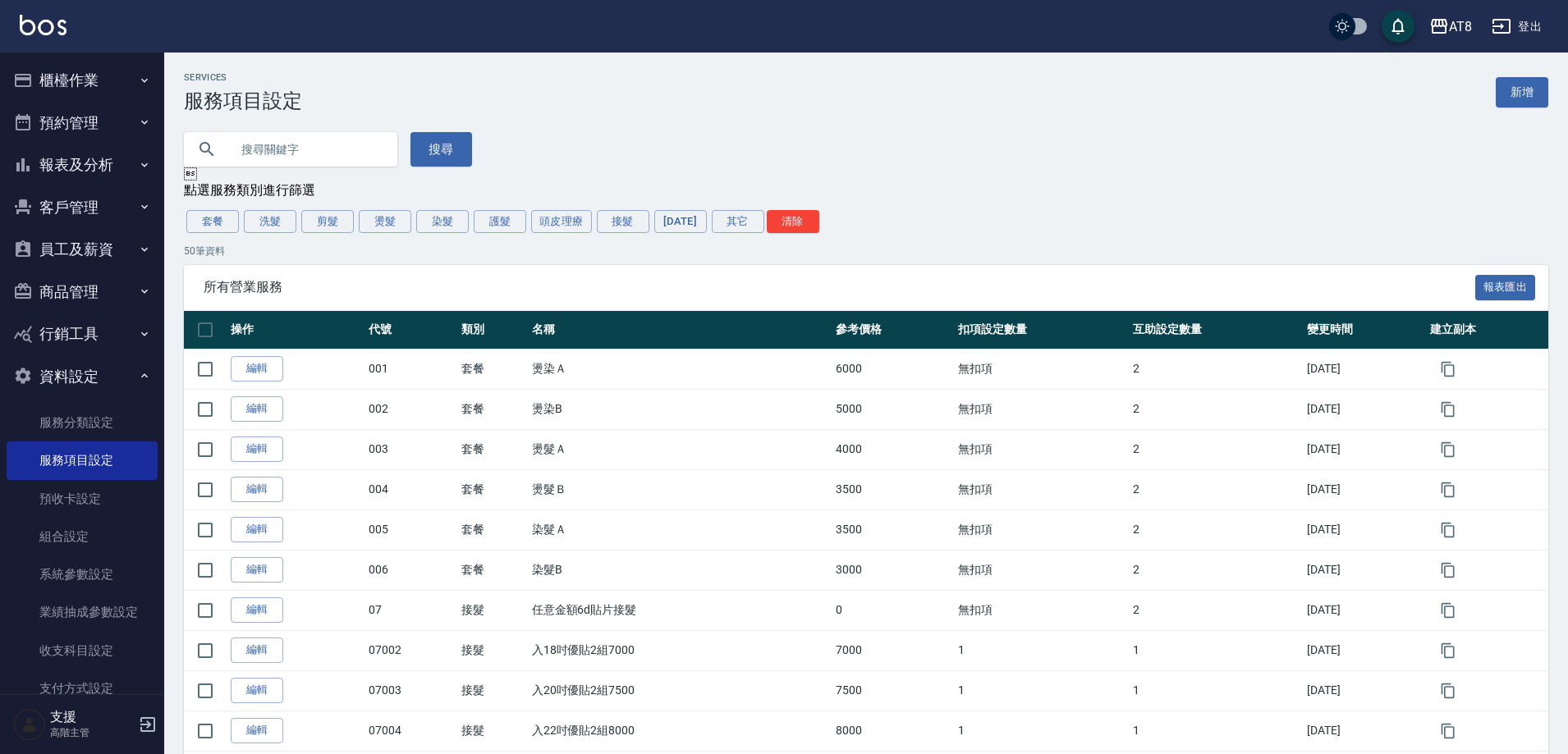
click at [1528, 25] on button "登出" at bounding box center [1516, 26] width 63 height 30
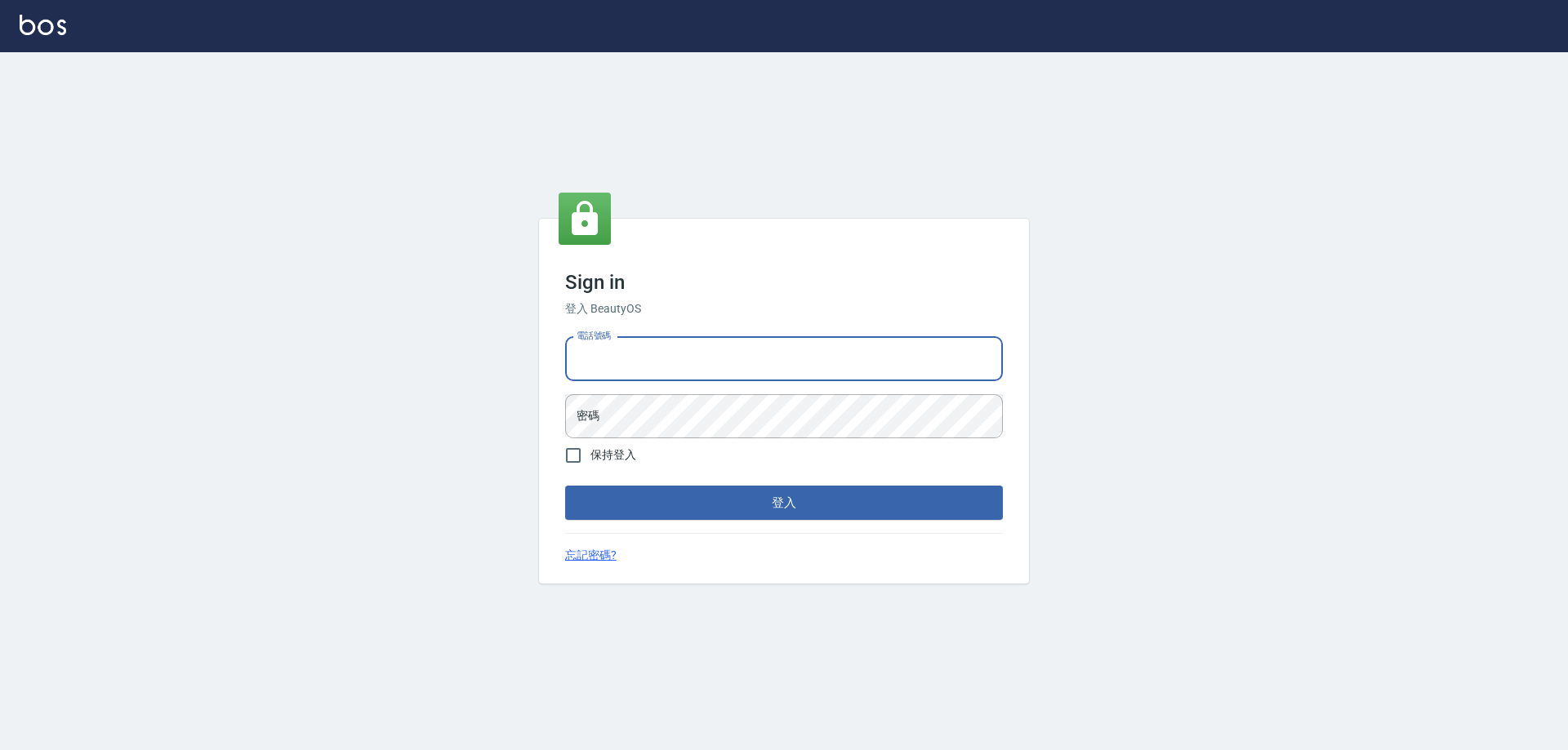
click at [640, 337] on input "電話號碼" at bounding box center [784, 359] width 438 height 44
type input "0989315080"
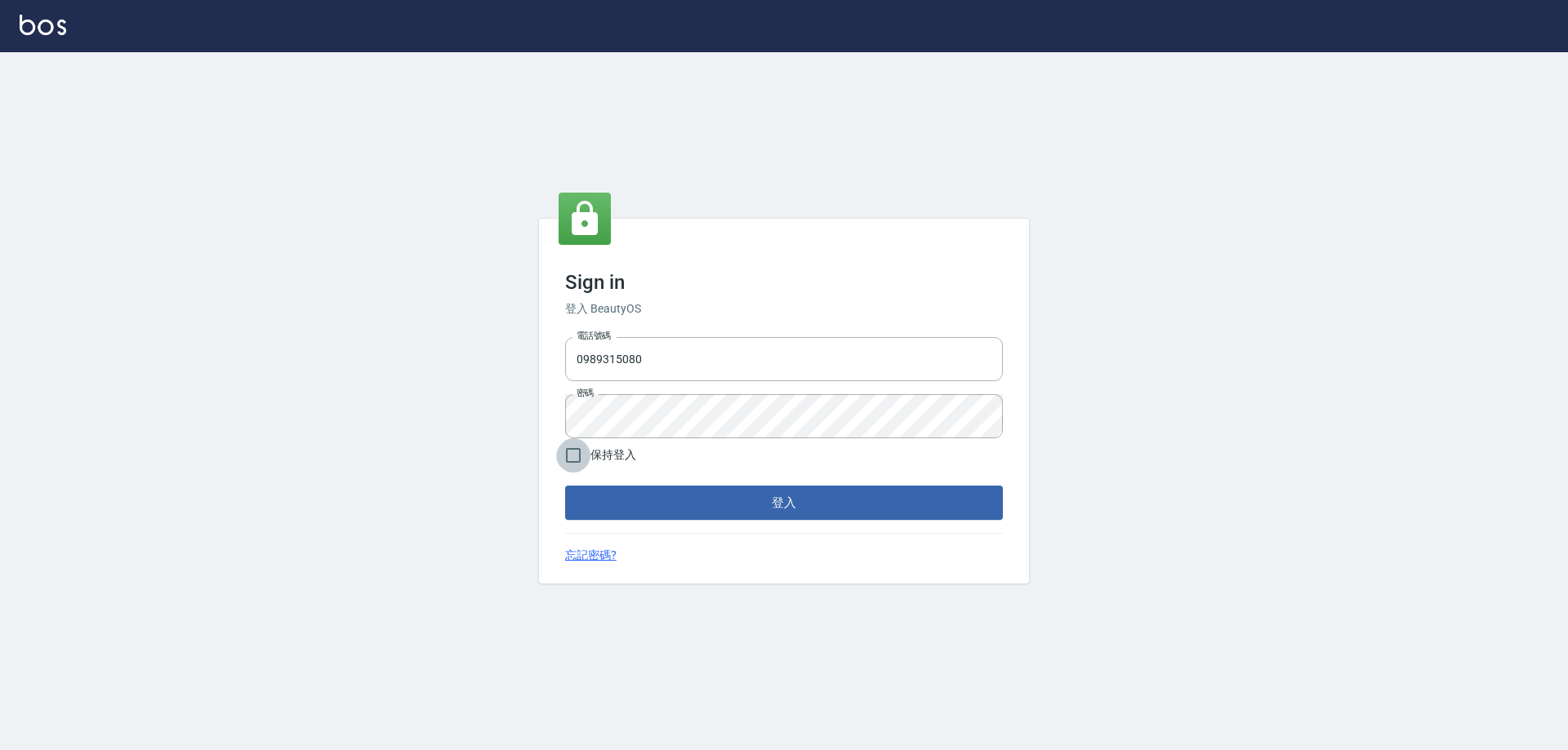
click at [575, 460] on input "保持登入" at bounding box center [573, 456] width 34 height 34
checkbox input "true"
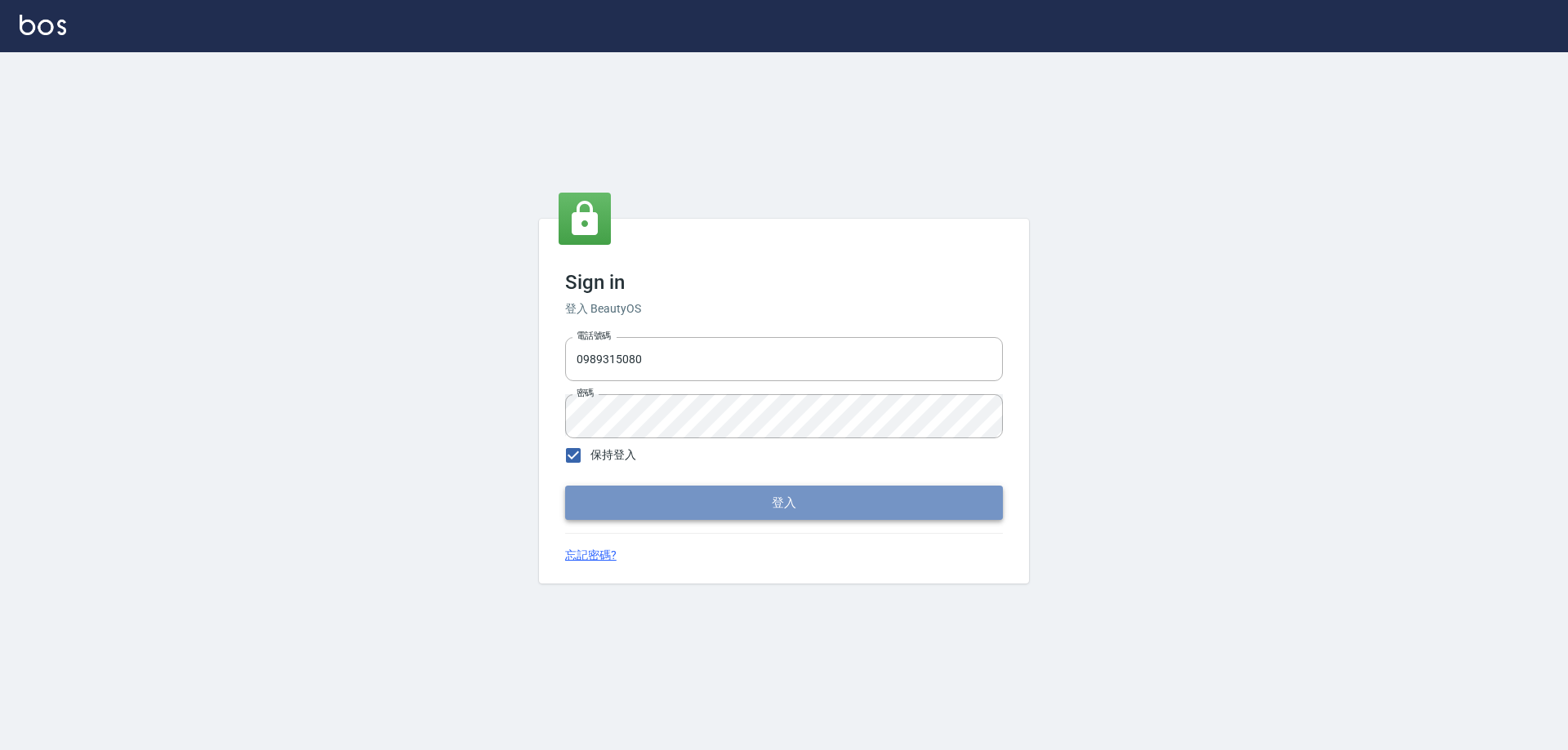
click at [638, 508] on button "登入" at bounding box center [784, 503] width 438 height 34
